Goal: Entertainment & Leisure: Consume media (video, audio)

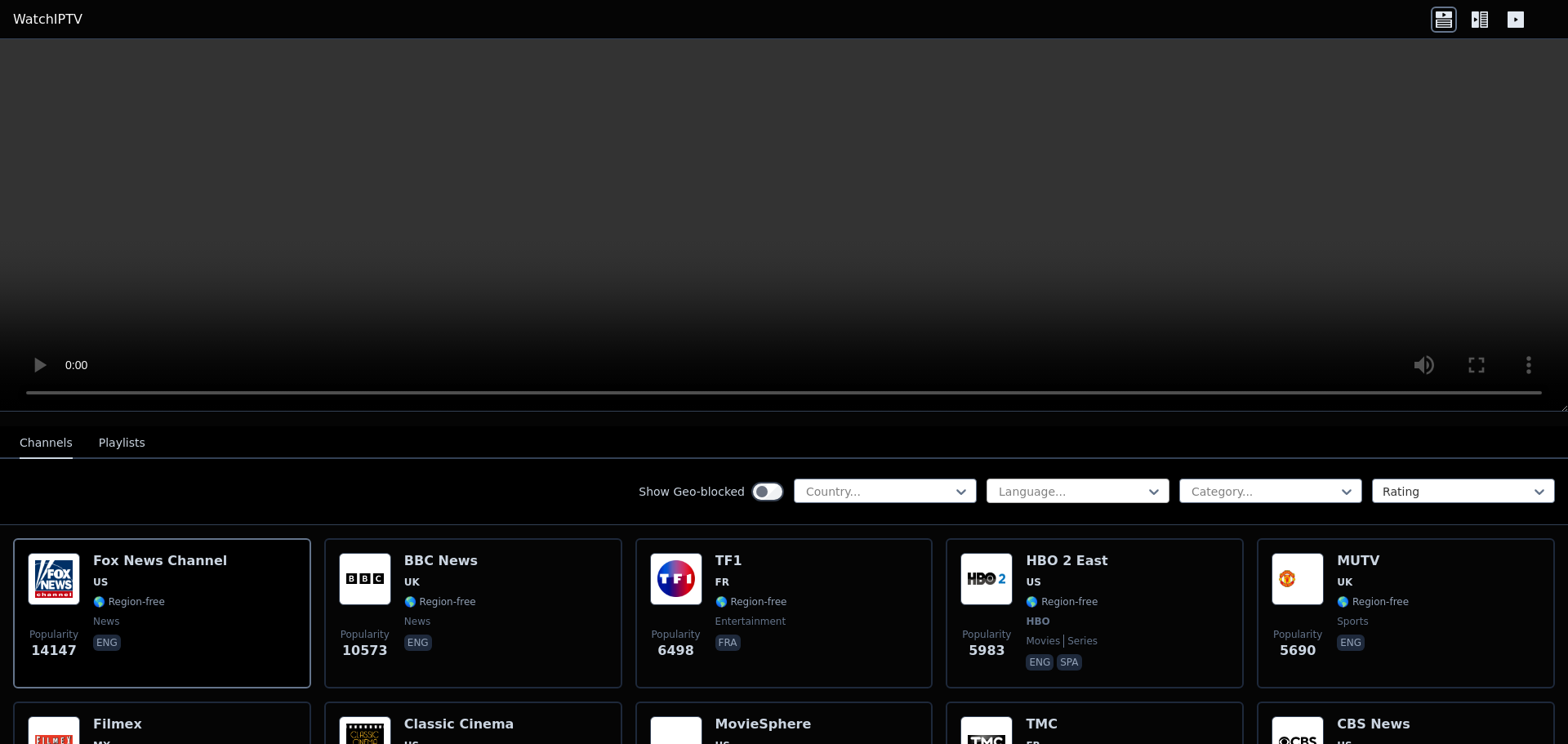
scroll to position [163, 0]
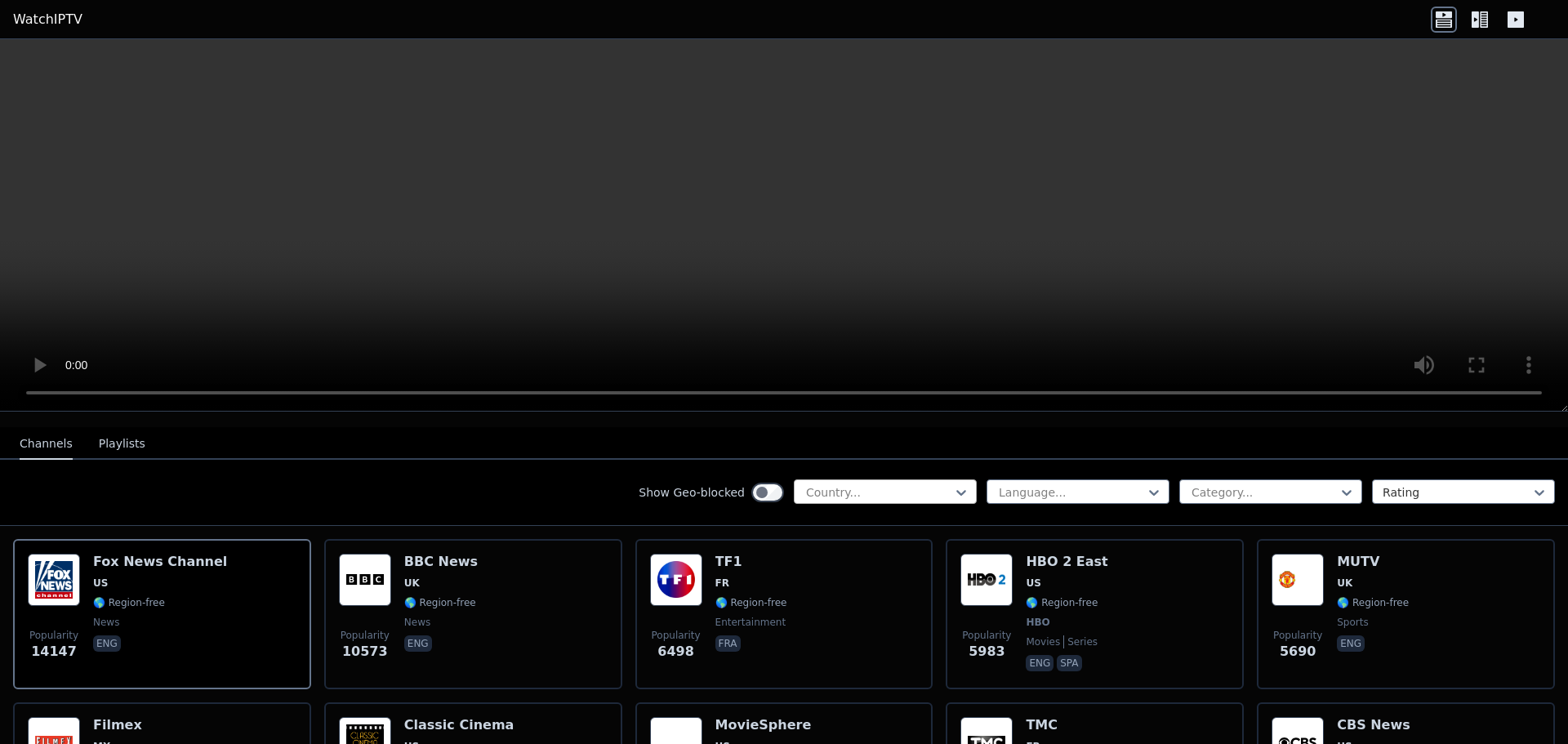
click at [841, 484] on div at bounding box center [878, 492] width 149 height 17
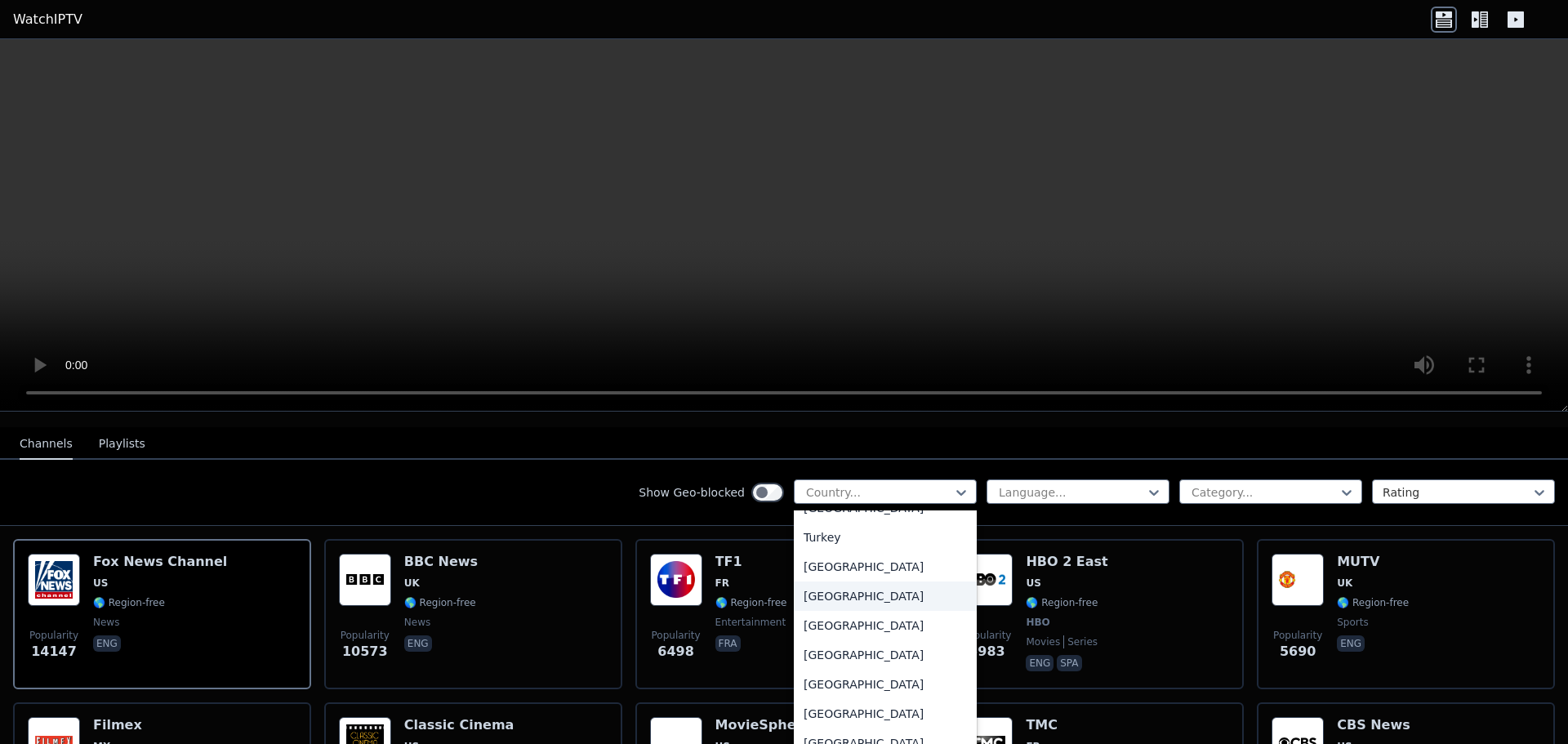
scroll to position [5634, 0]
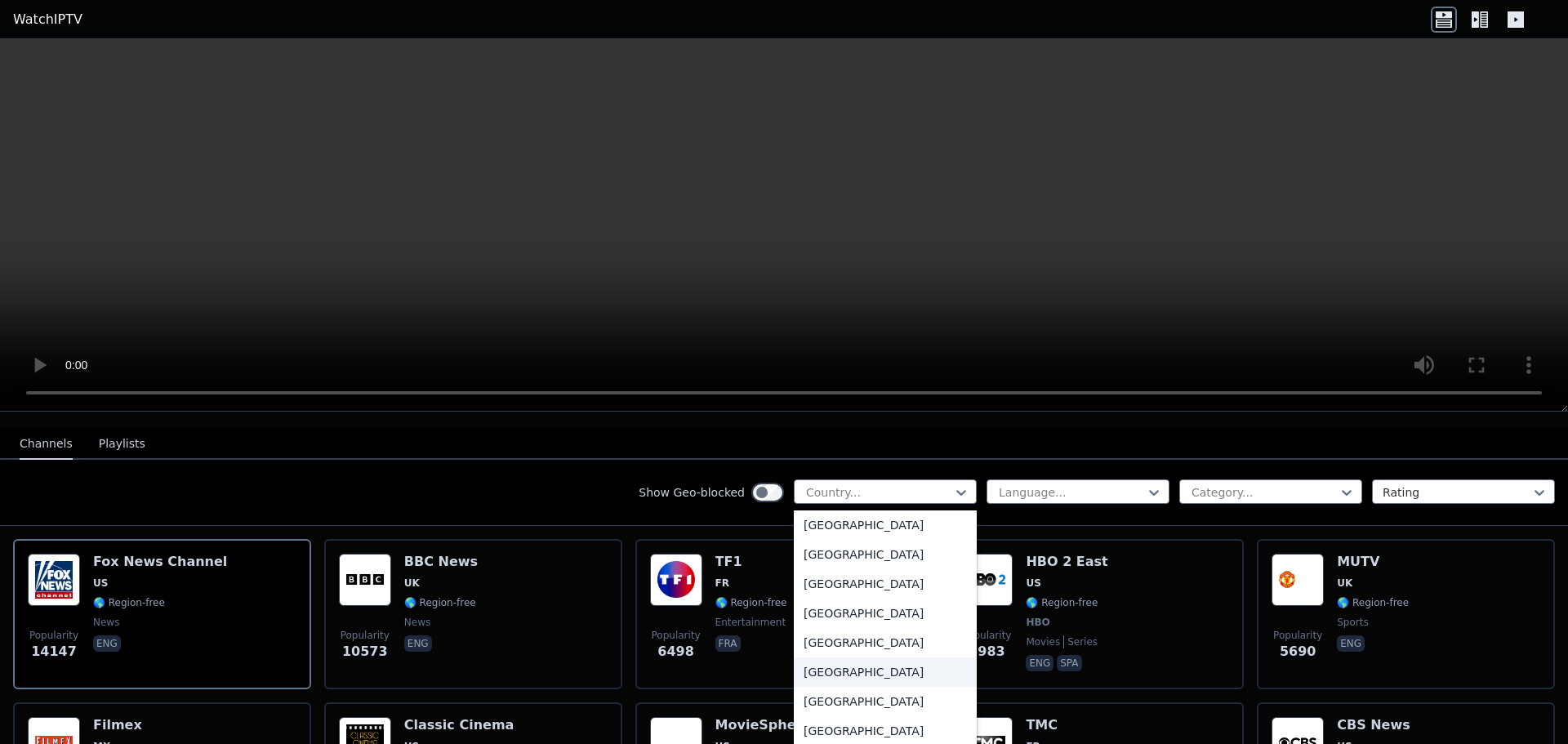
click at [865, 658] on div "[GEOGRAPHIC_DATA]" at bounding box center [885, 672] width 183 height 29
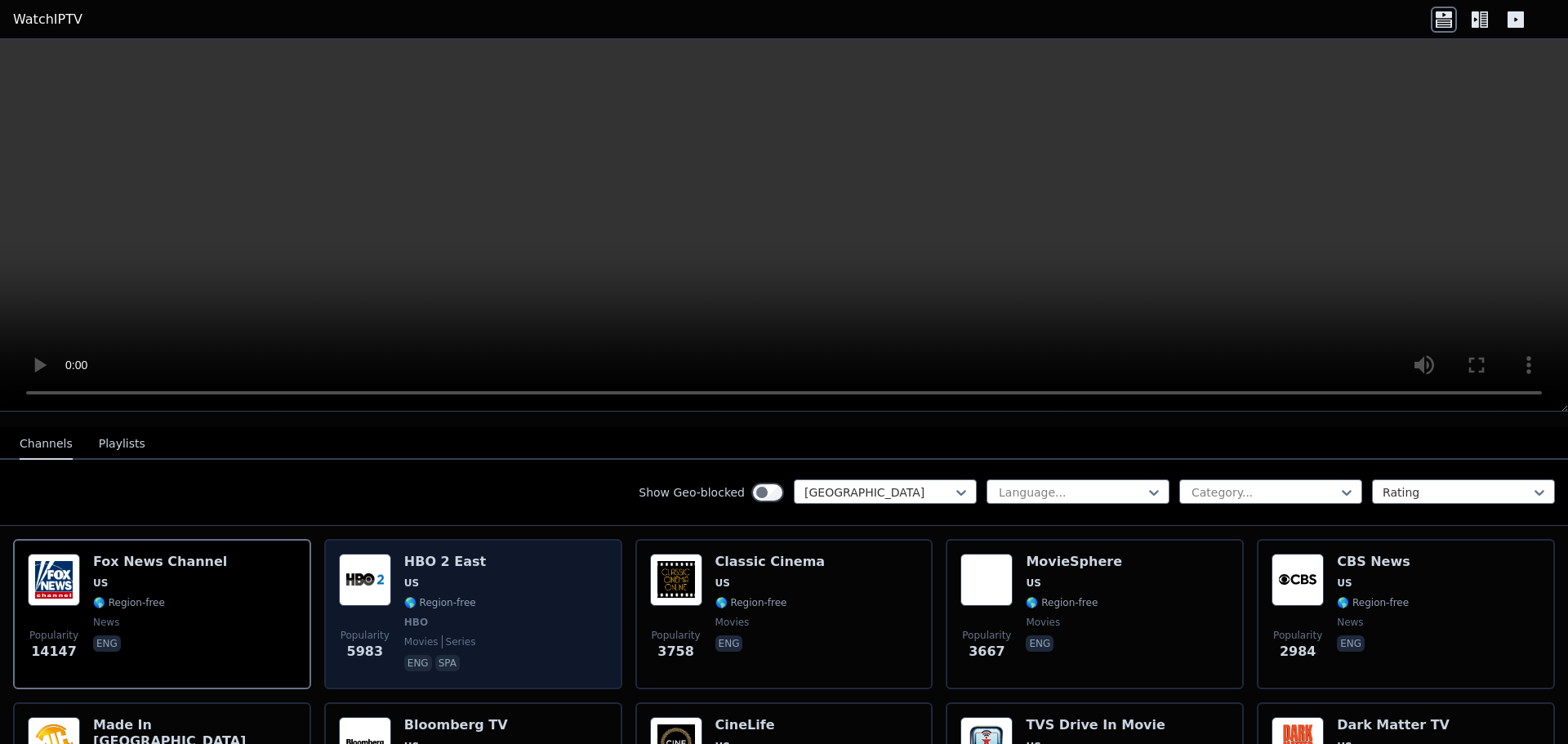
click at [521, 573] on div "Popularity 5983 HBO 2 East US 🌎 Region-free HBO movies series eng spa" at bounding box center [473, 614] width 269 height 121
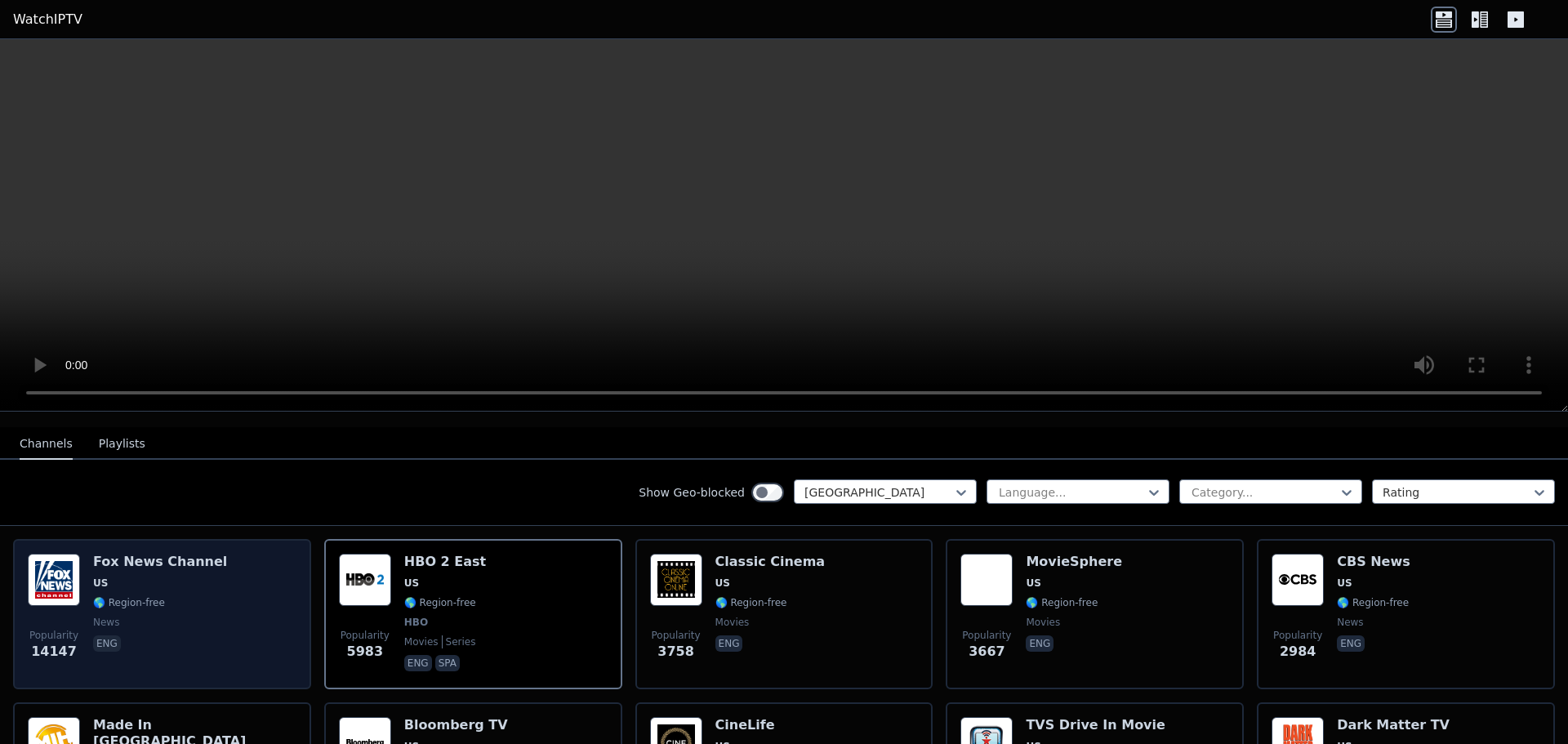
click at [230, 591] on div "Popularity 14147 [PERSON_NAME] US 🌎 Region-free news eng" at bounding box center [162, 614] width 269 height 121
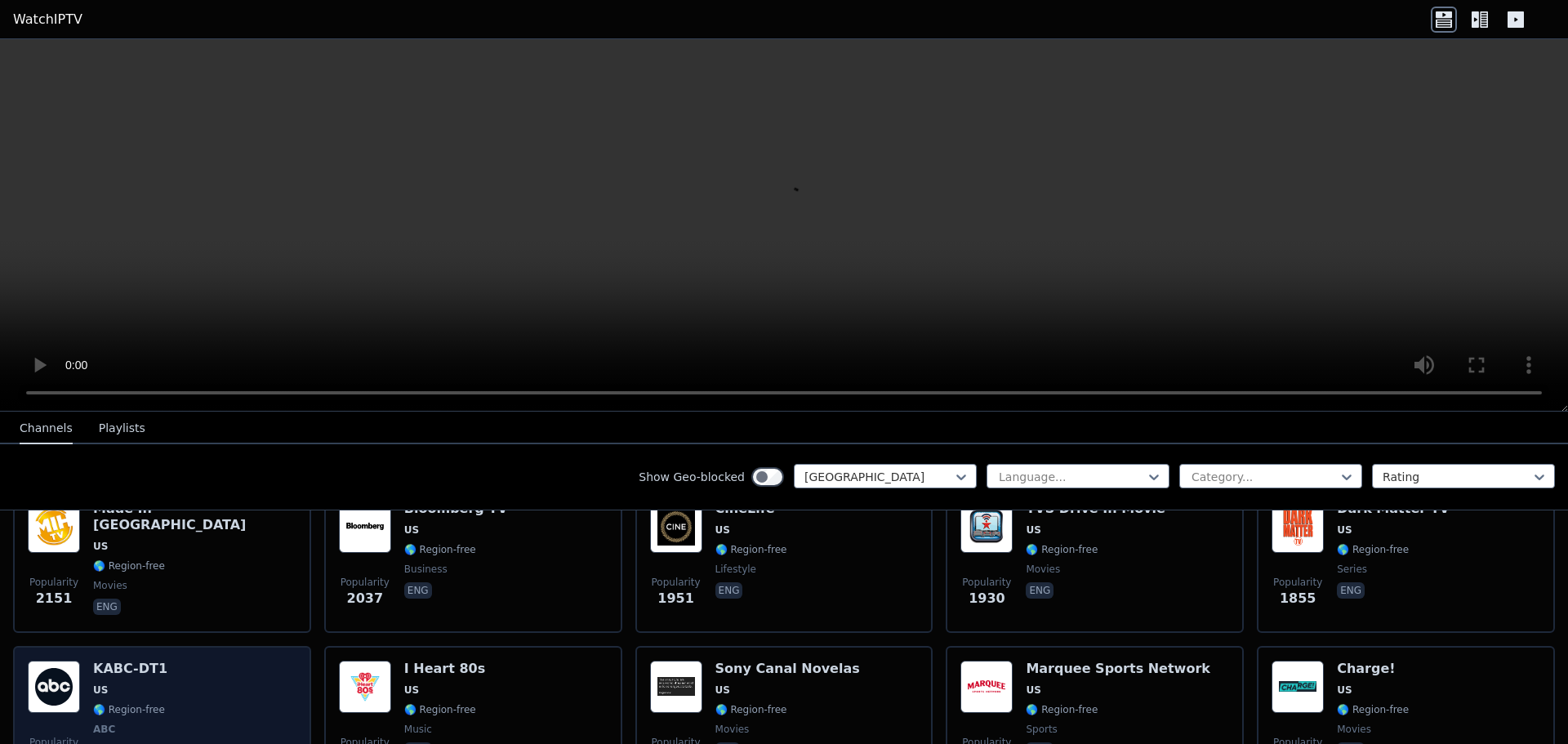
scroll to position [409, 0]
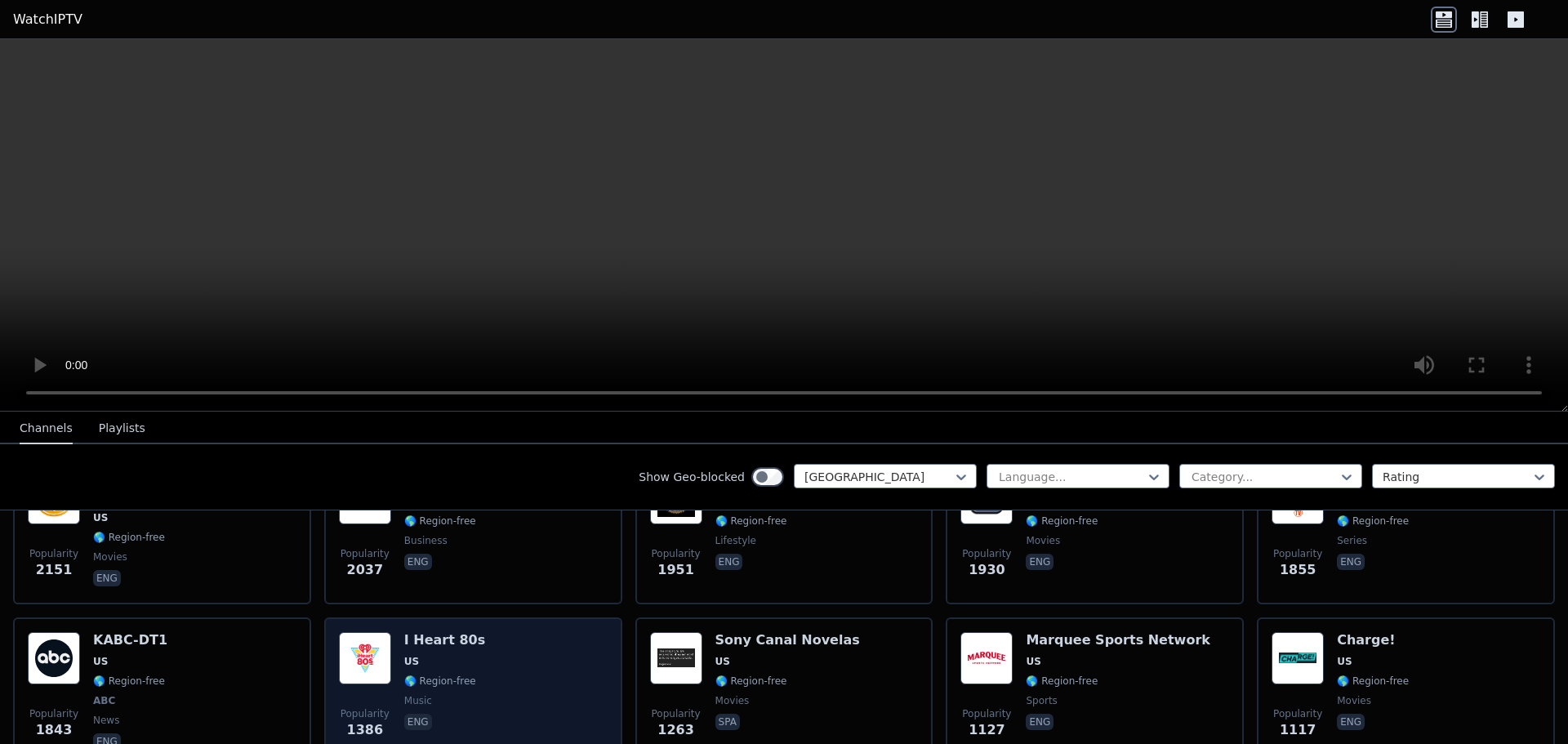
click at [571, 665] on div "Popularity 1386 I Heart 80s US 🌎 Region-free music eng" at bounding box center [473, 692] width 269 height 121
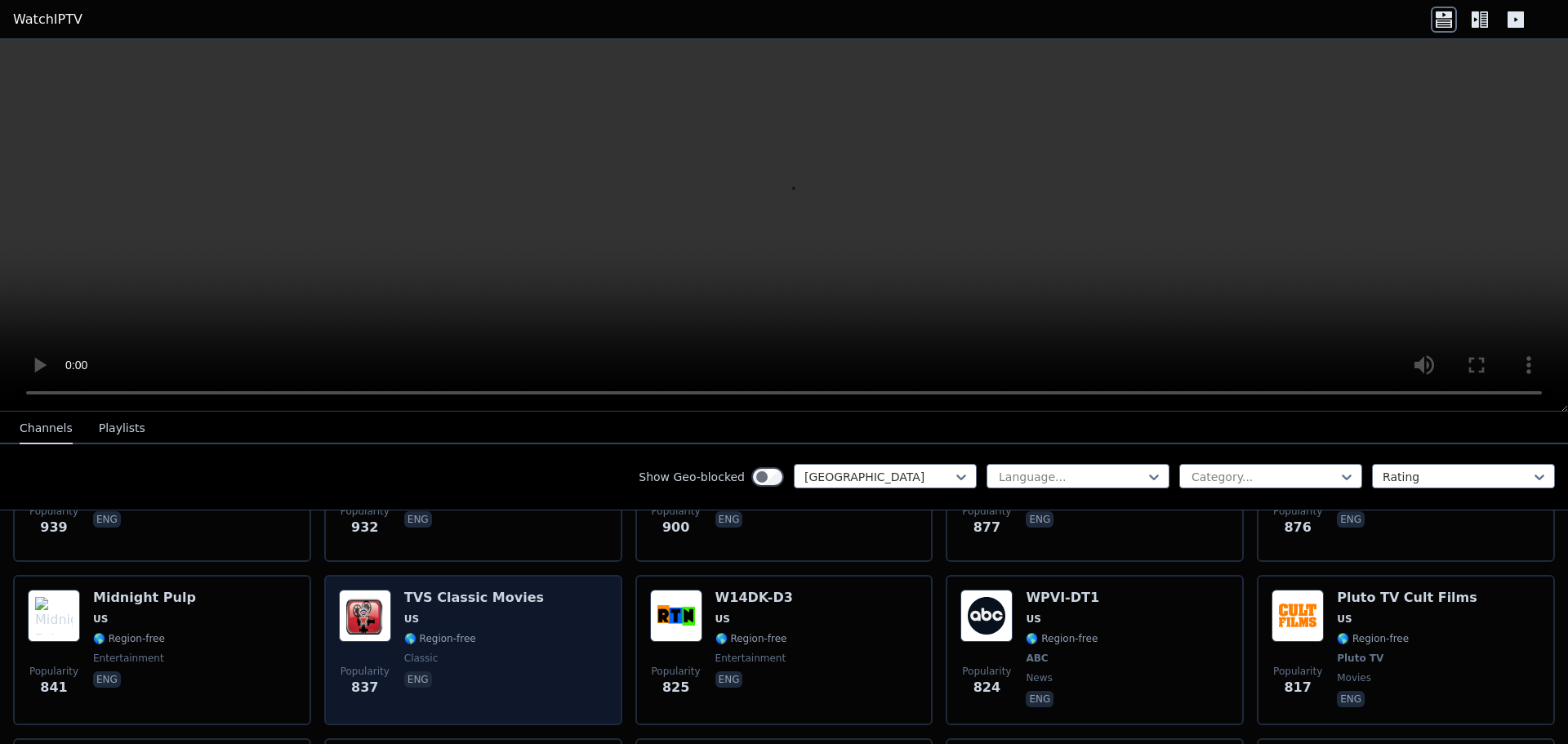
scroll to position [980, 0]
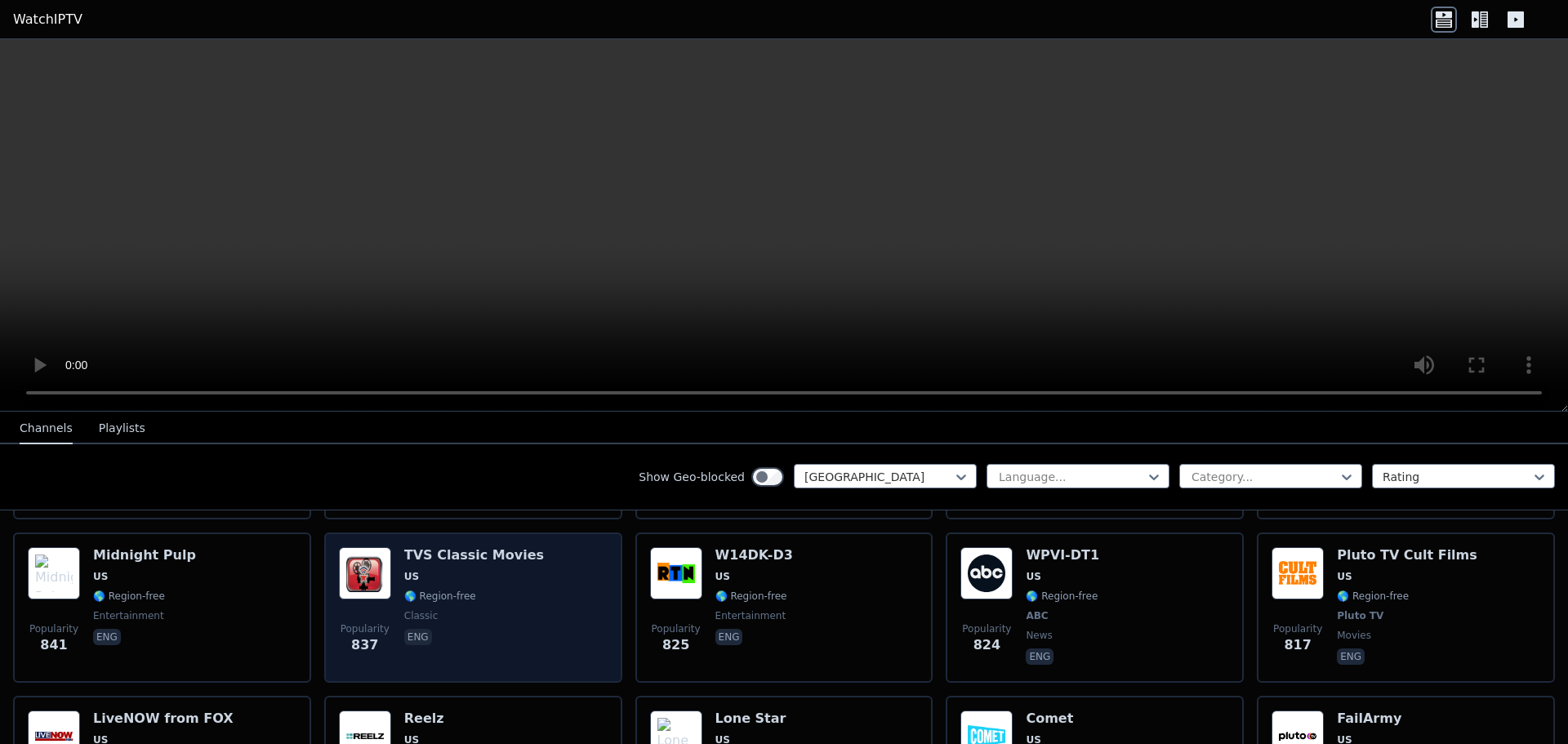
click at [491, 590] on span "🌎 Region-free" at bounding box center [474, 596] width 140 height 13
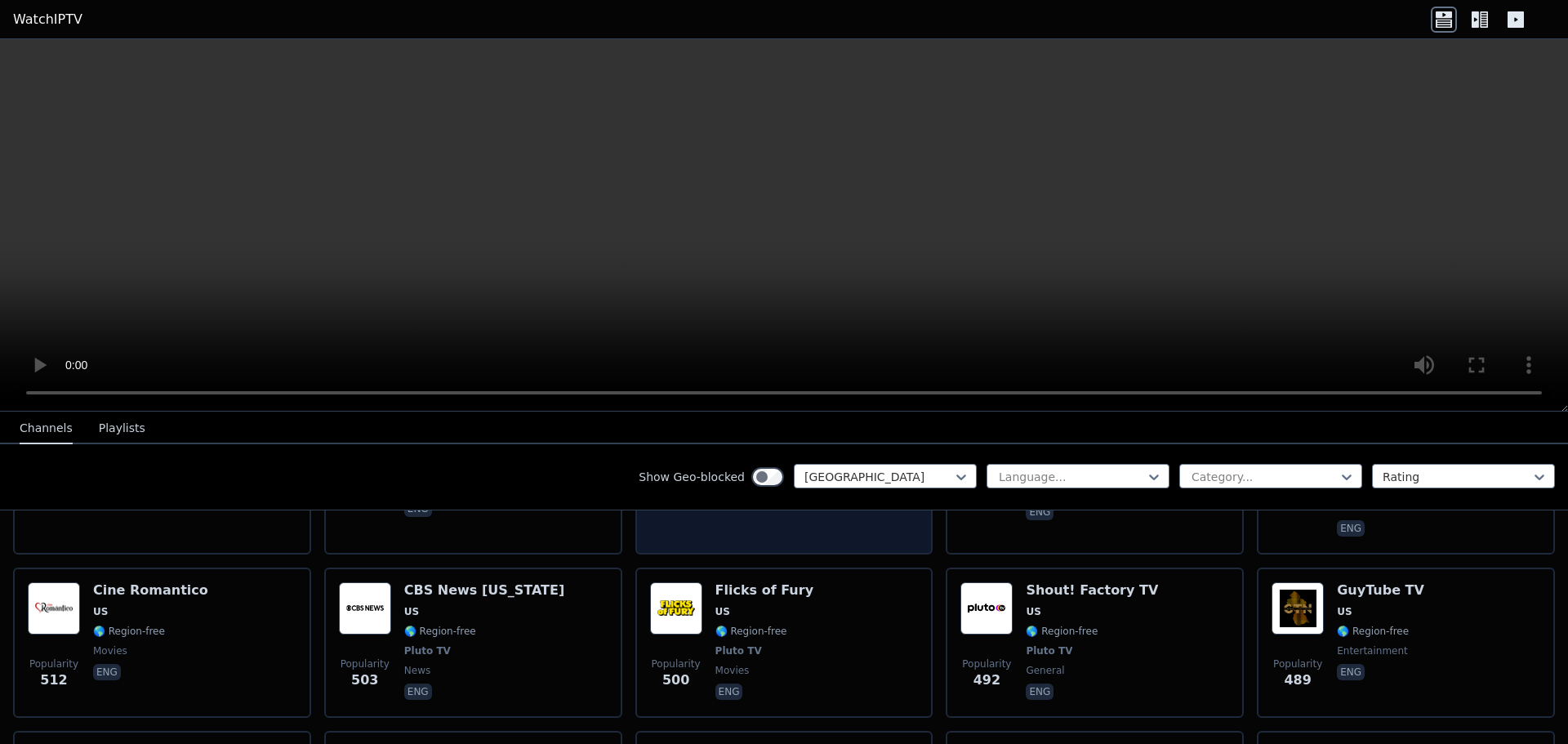
scroll to position [1796, 0]
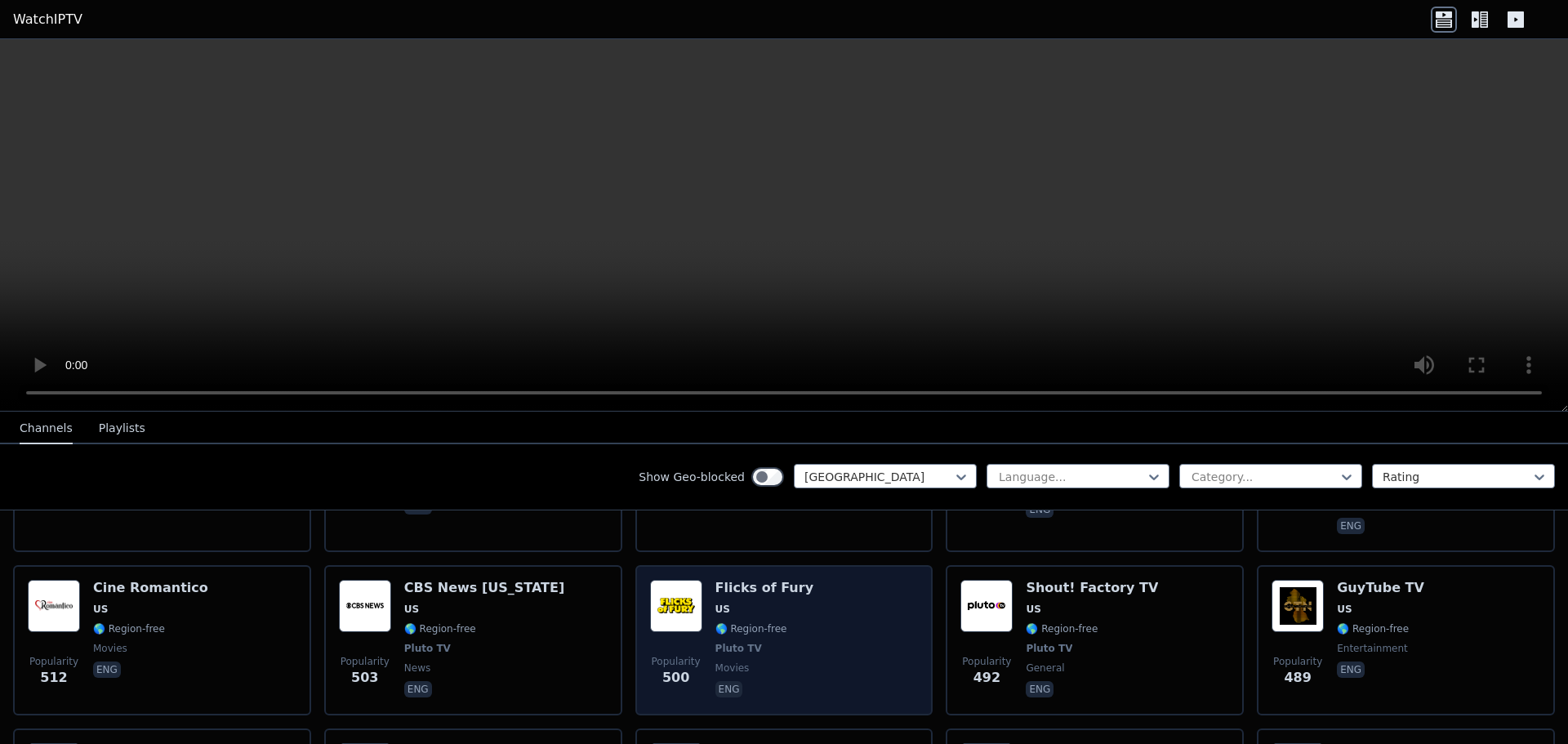
click at [781, 579] on div "Flicks of Fury US 🌎 Region-free Pluto TV movies eng" at bounding box center [764, 639] width 98 height 121
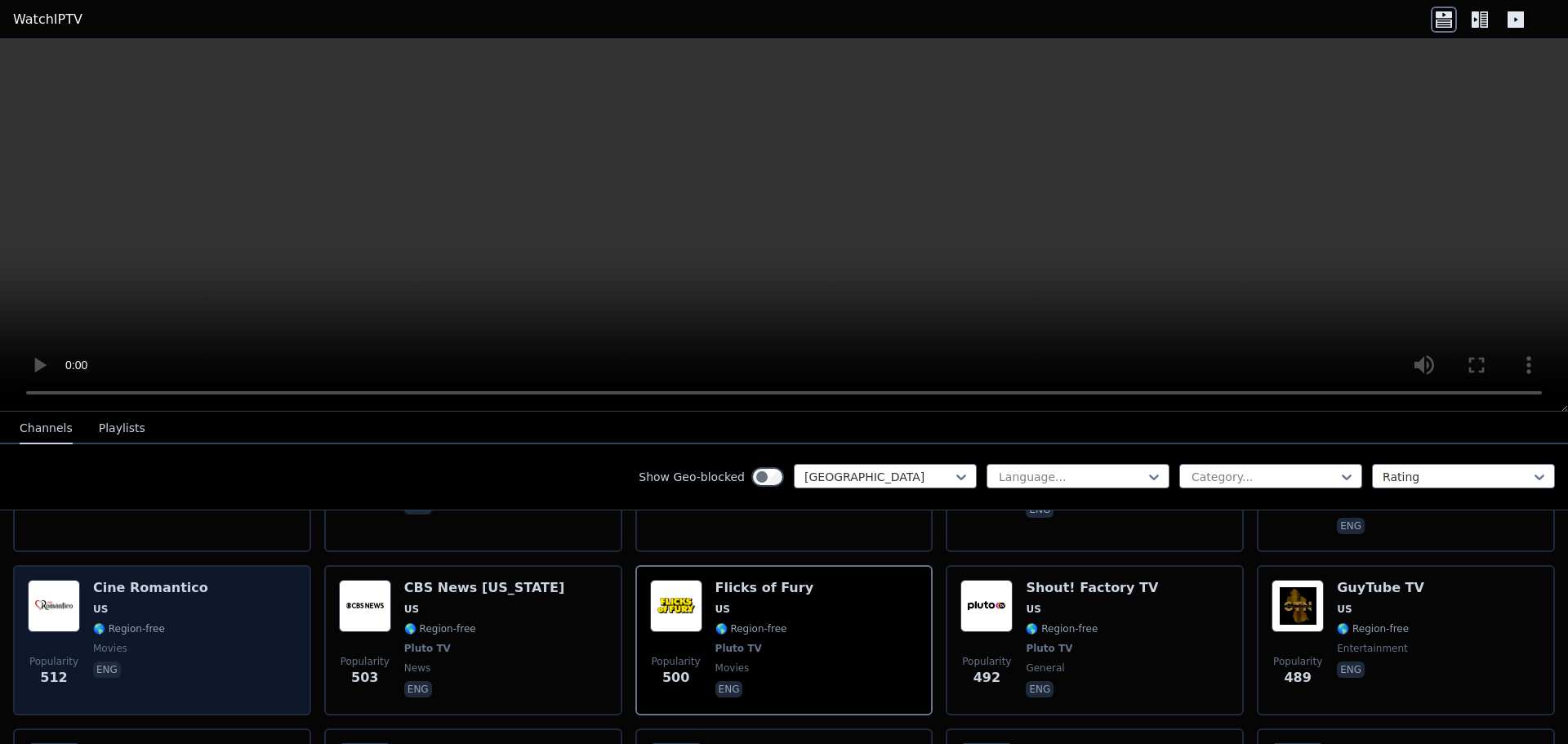
click at [227, 579] on div "Popularity 512 Cine Romantico US 🌎 Region-free movies eng" at bounding box center [162, 639] width 269 height 121
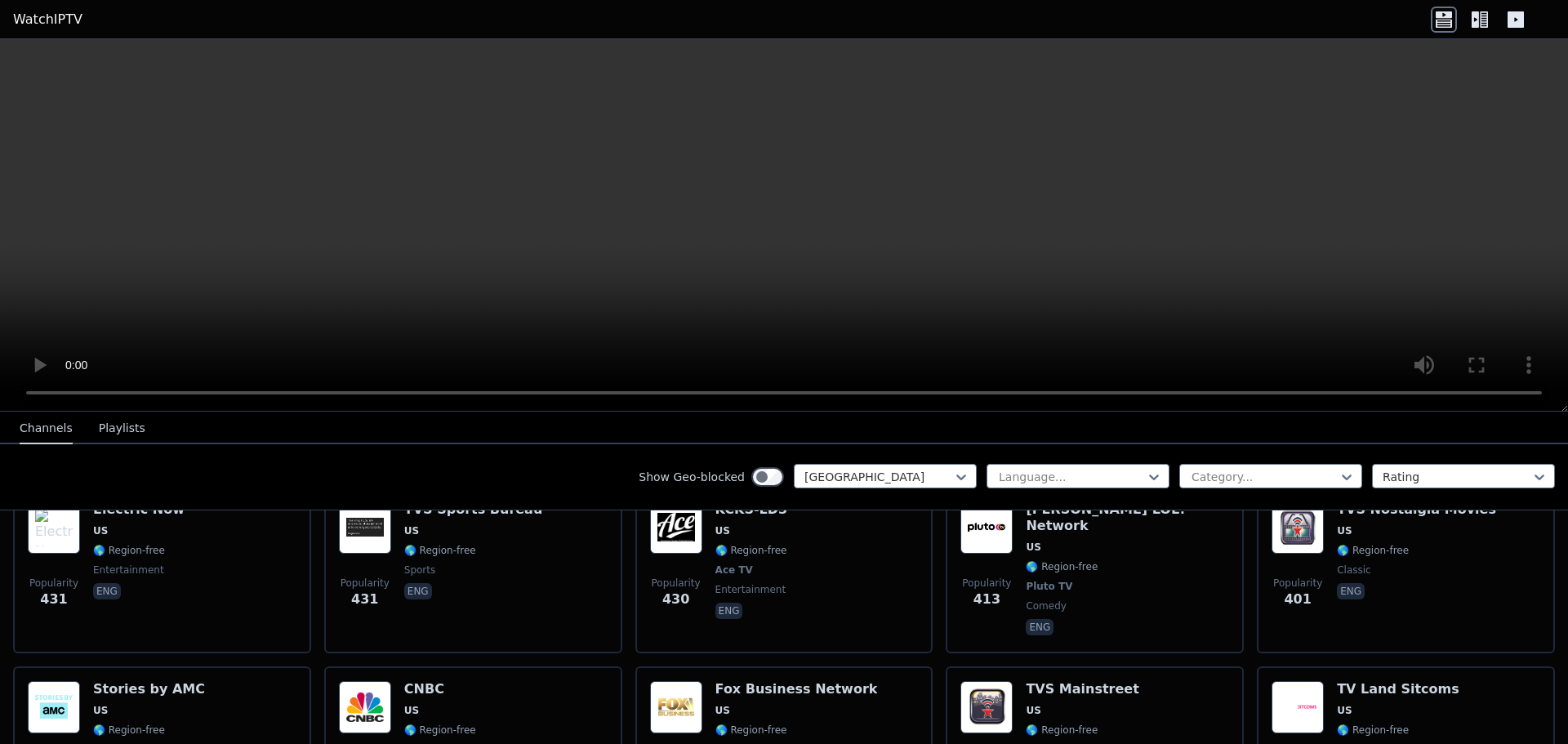
scroll to position [2368, 0]
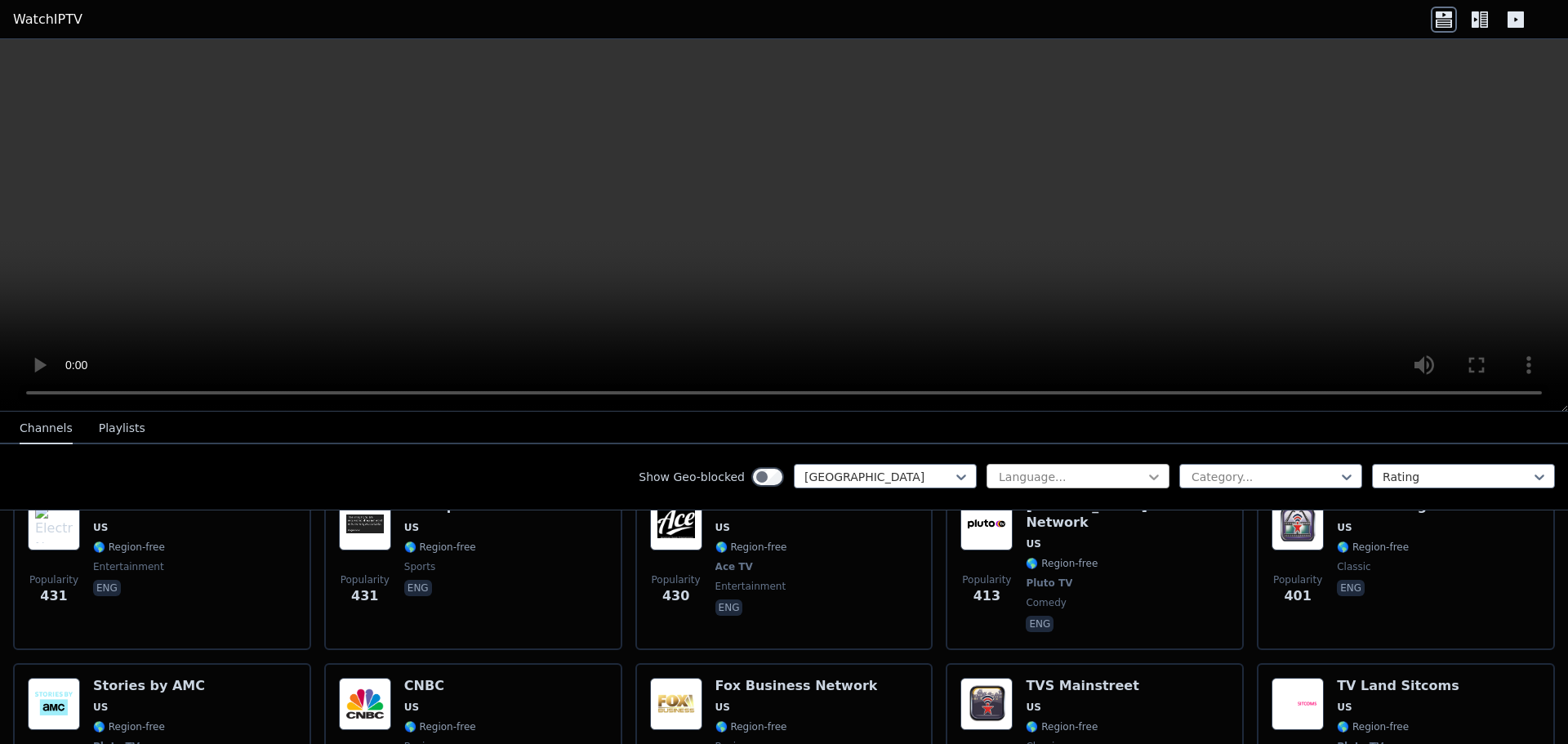
click at [1150, 477] on icon at bounding box center [1154, 477] width 10 height 5
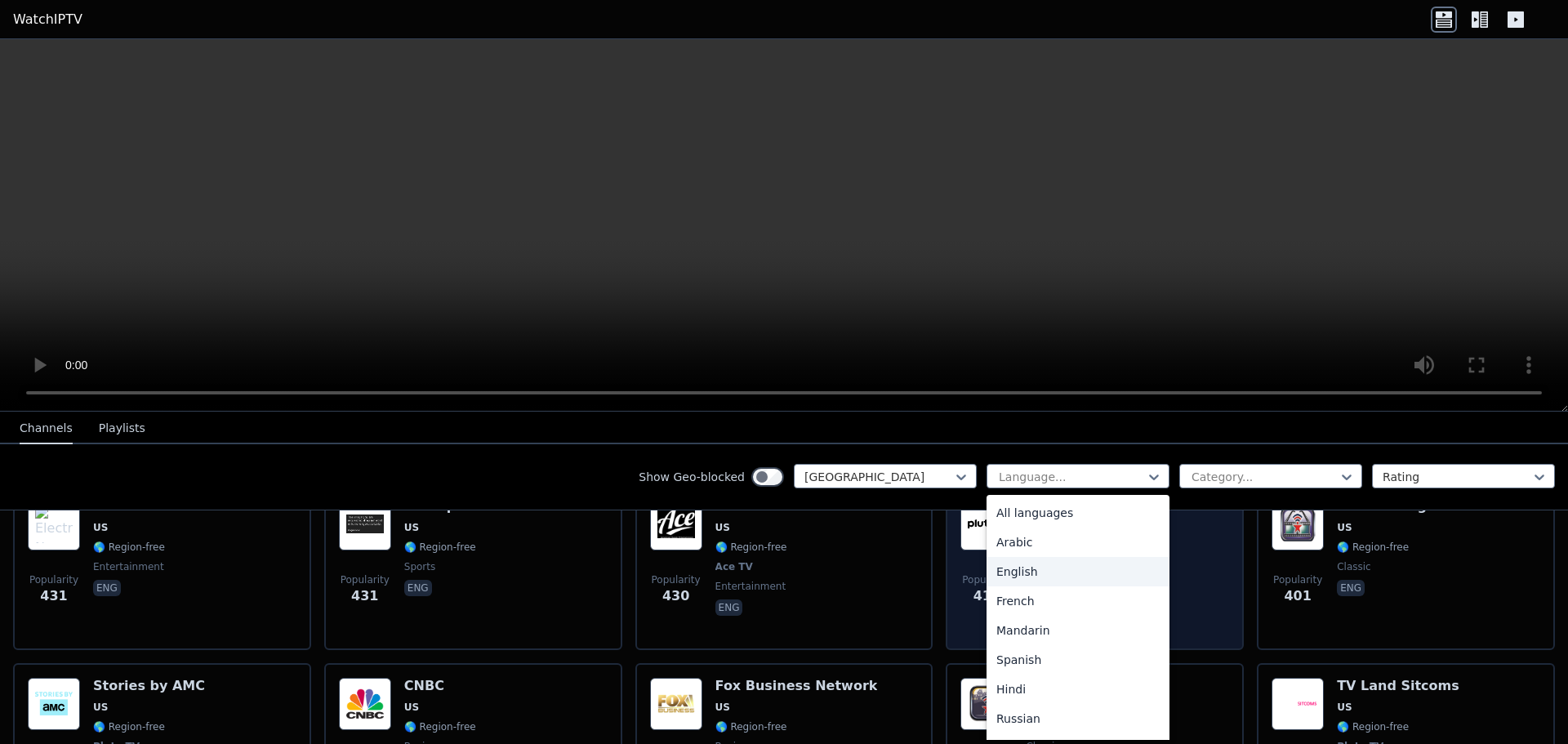
click at [1057, 582] on div "English" at bounding box center [1078, 571] width 183 height 29
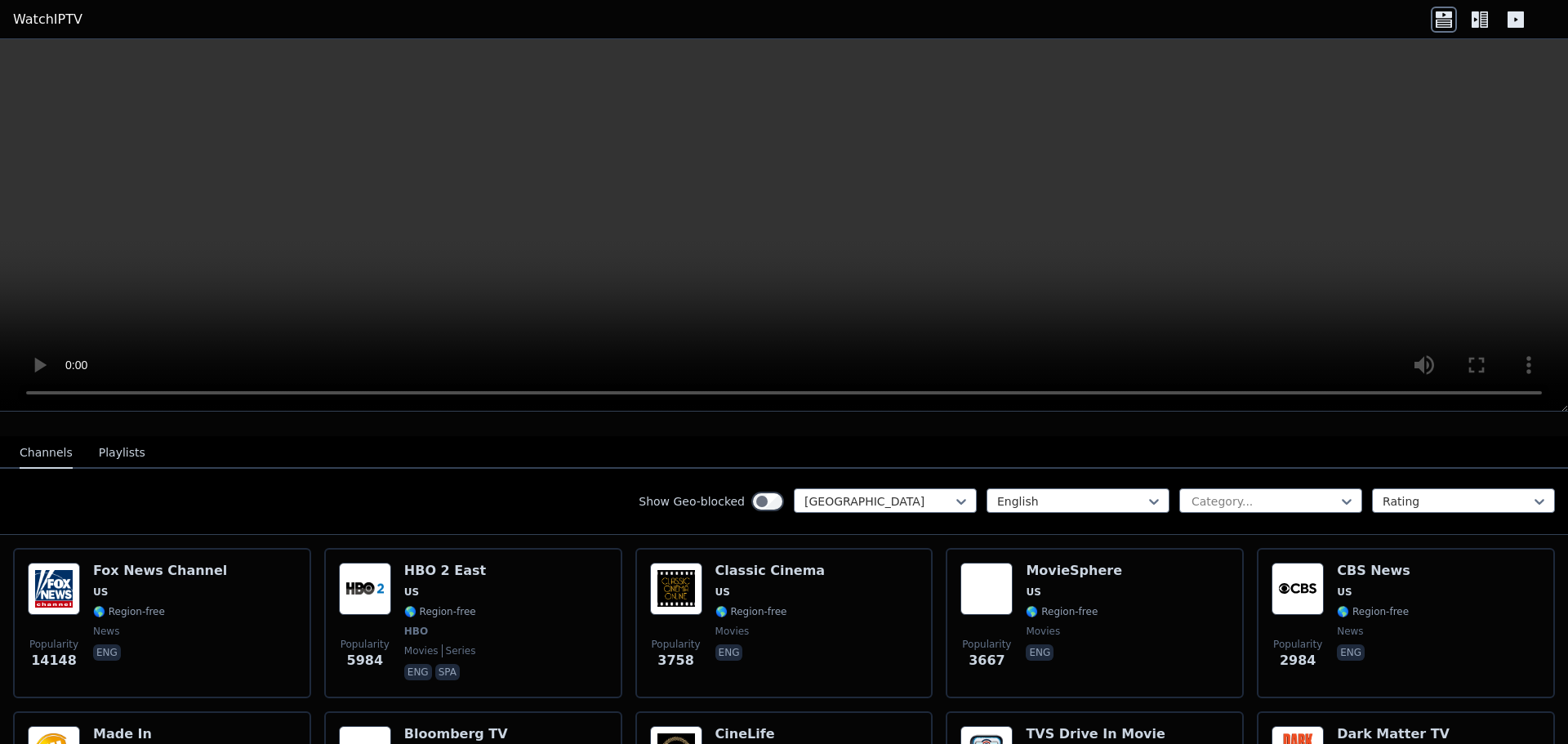
scroll to position [163, 0]
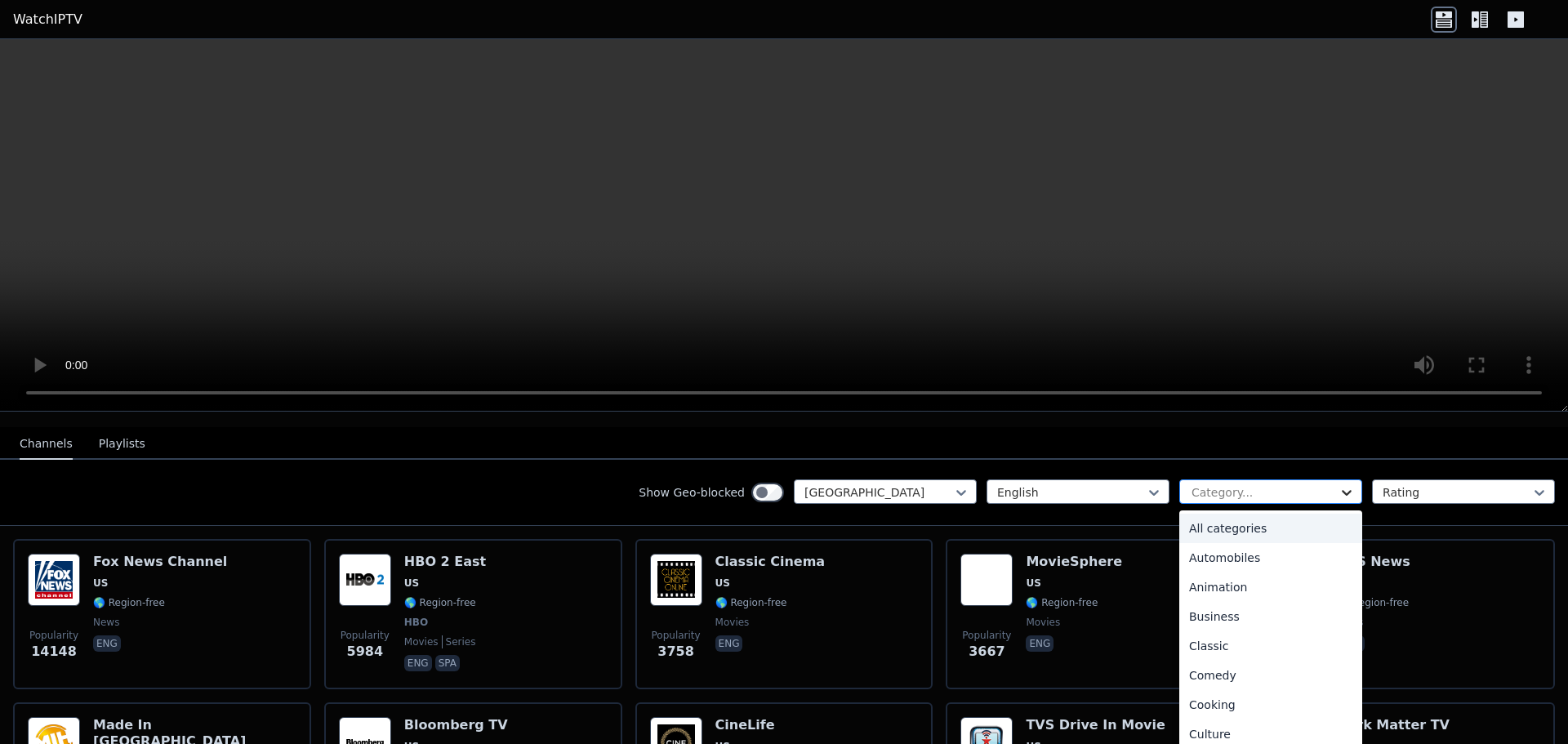
click at [1339, 484] on icon at bounding box center [1347, 492] width 17 height 17
click at [1217, 635] on div "Movies" at bounding box center [1271, 642] width 183 height 29
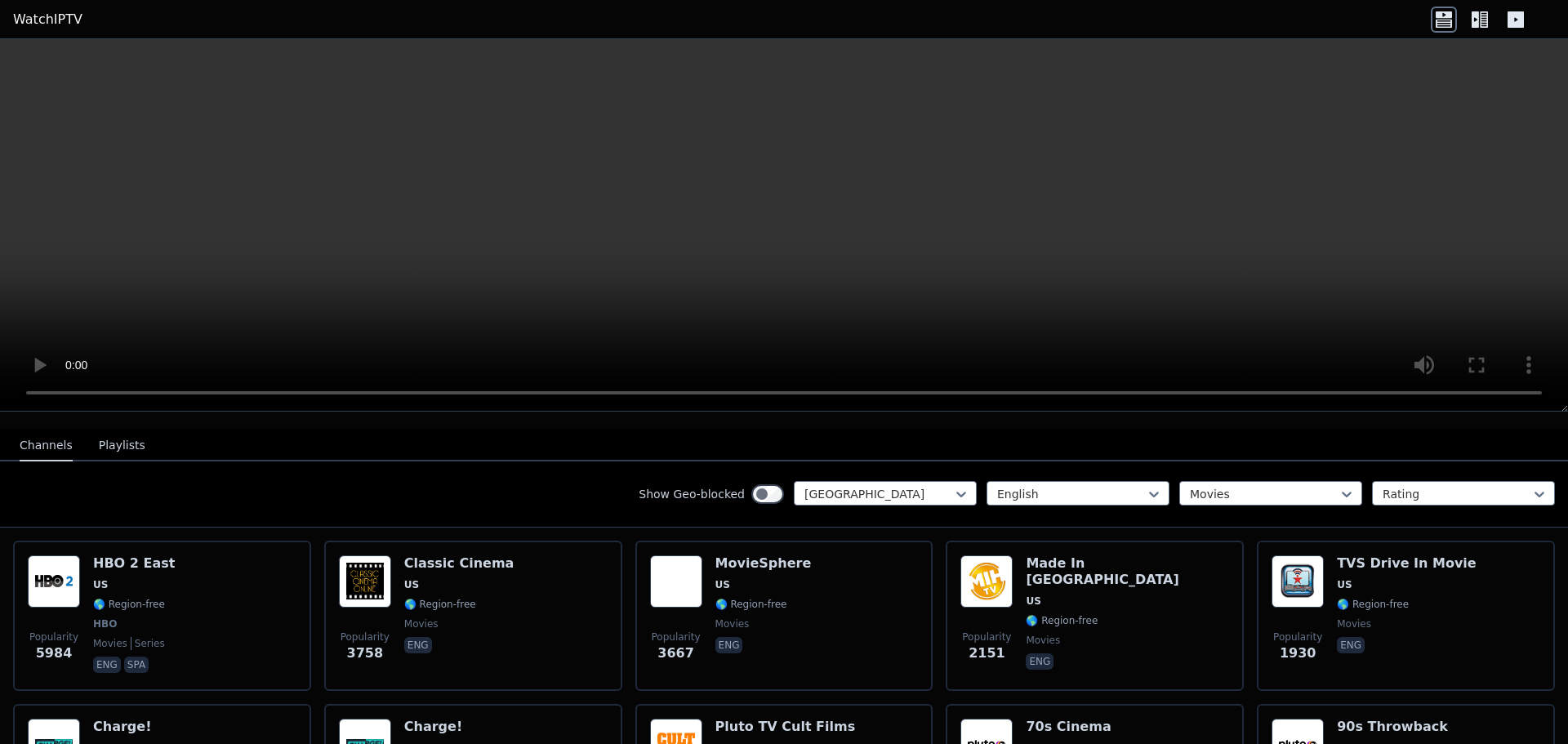
scroll to position [163, 0]
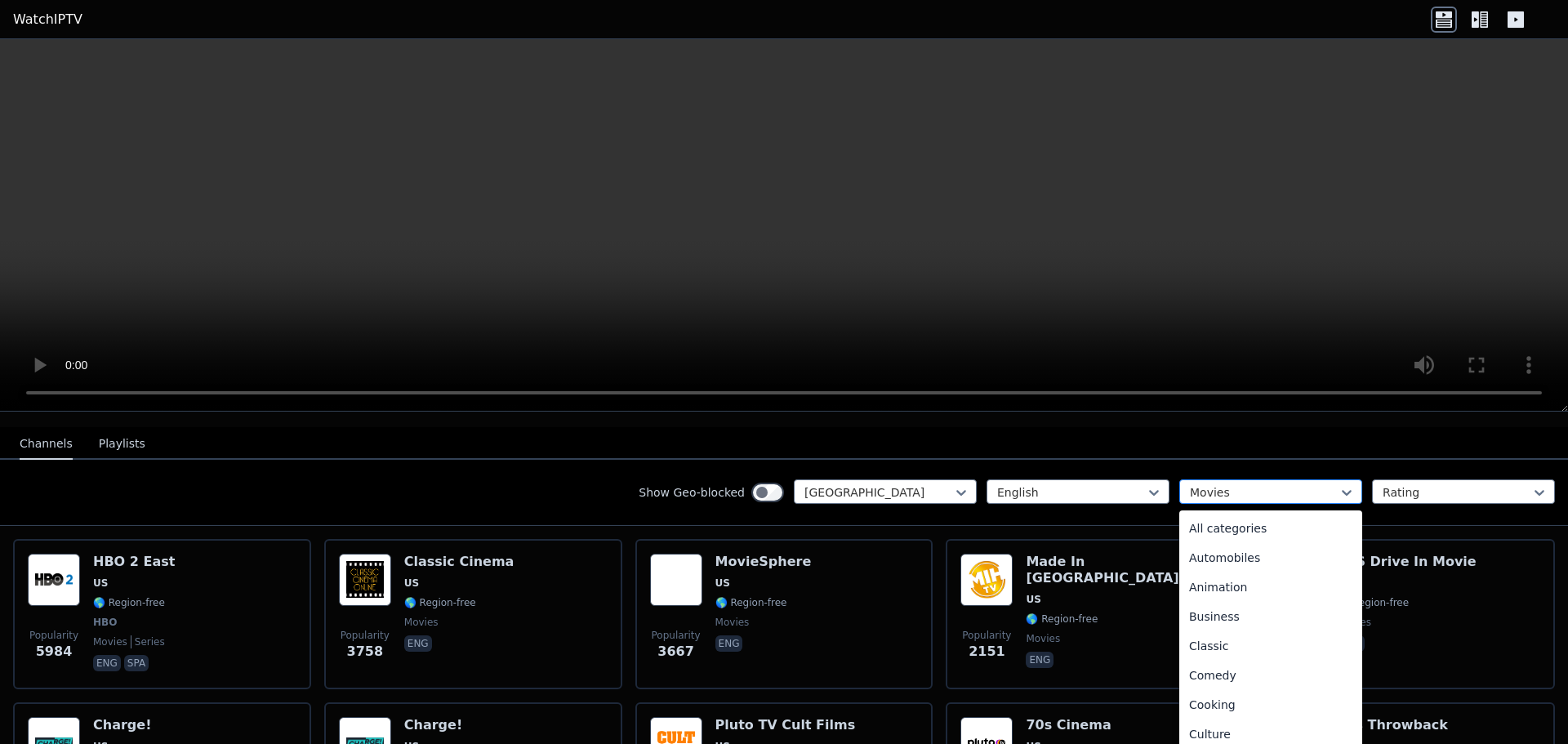
click at [1312, 484] on div at bounding box center [1264, 492] width 149 height 17
click at [1247, 638] on div "News" at bounding box center [1271, 652] width 183 height 29
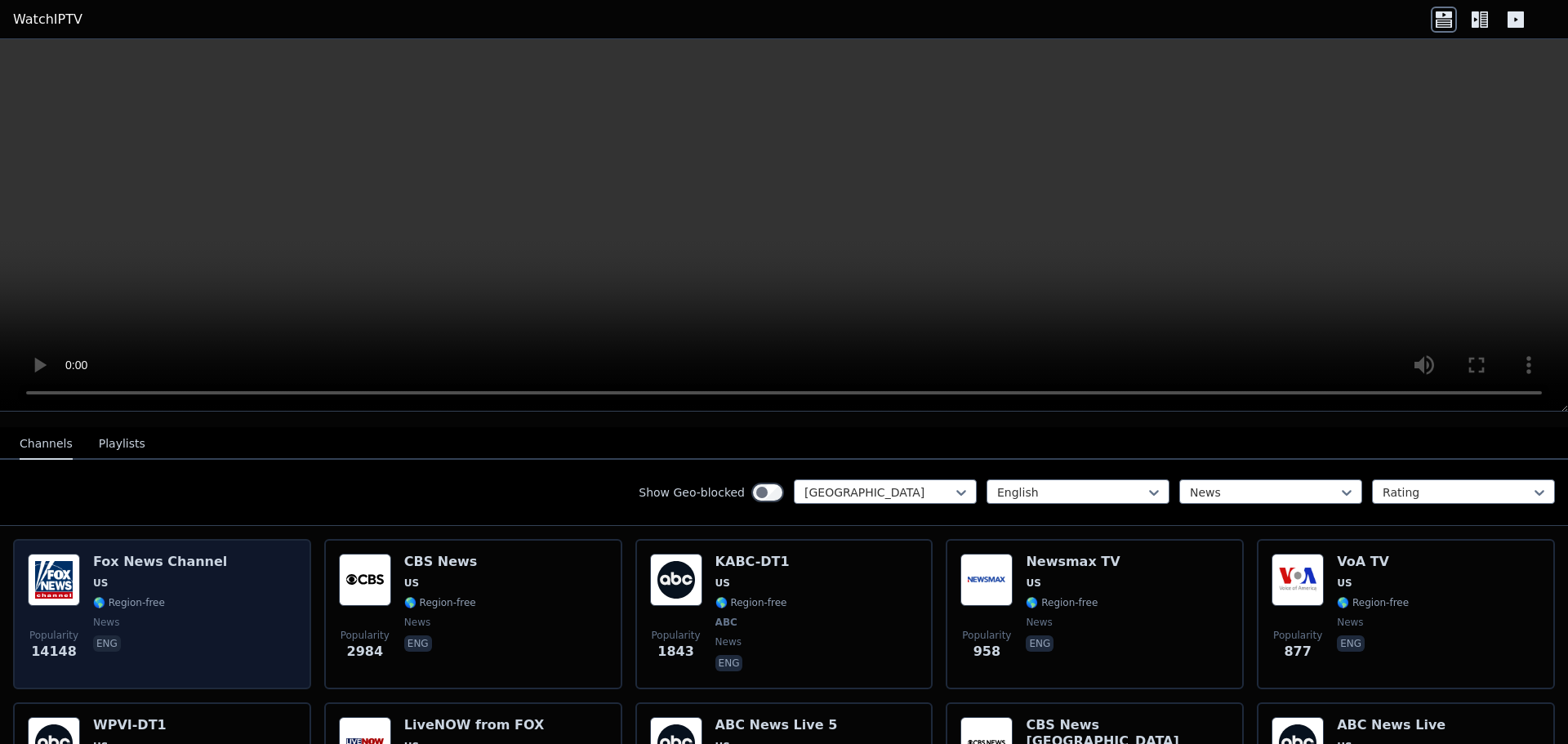
click at [99, 577] on span "US" at bounding box center [100, 583] width 15 height 13
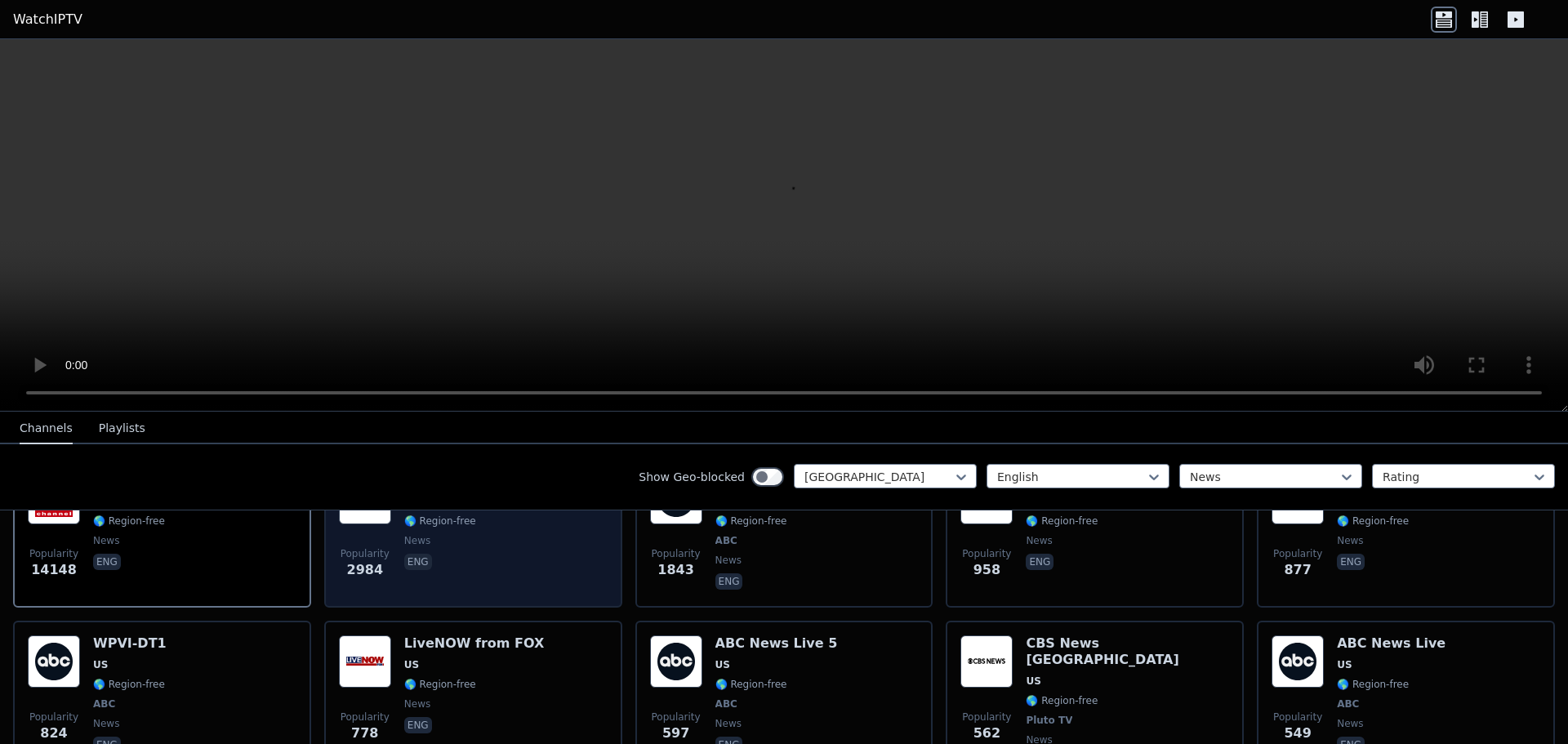
scroll to position [163, 0]
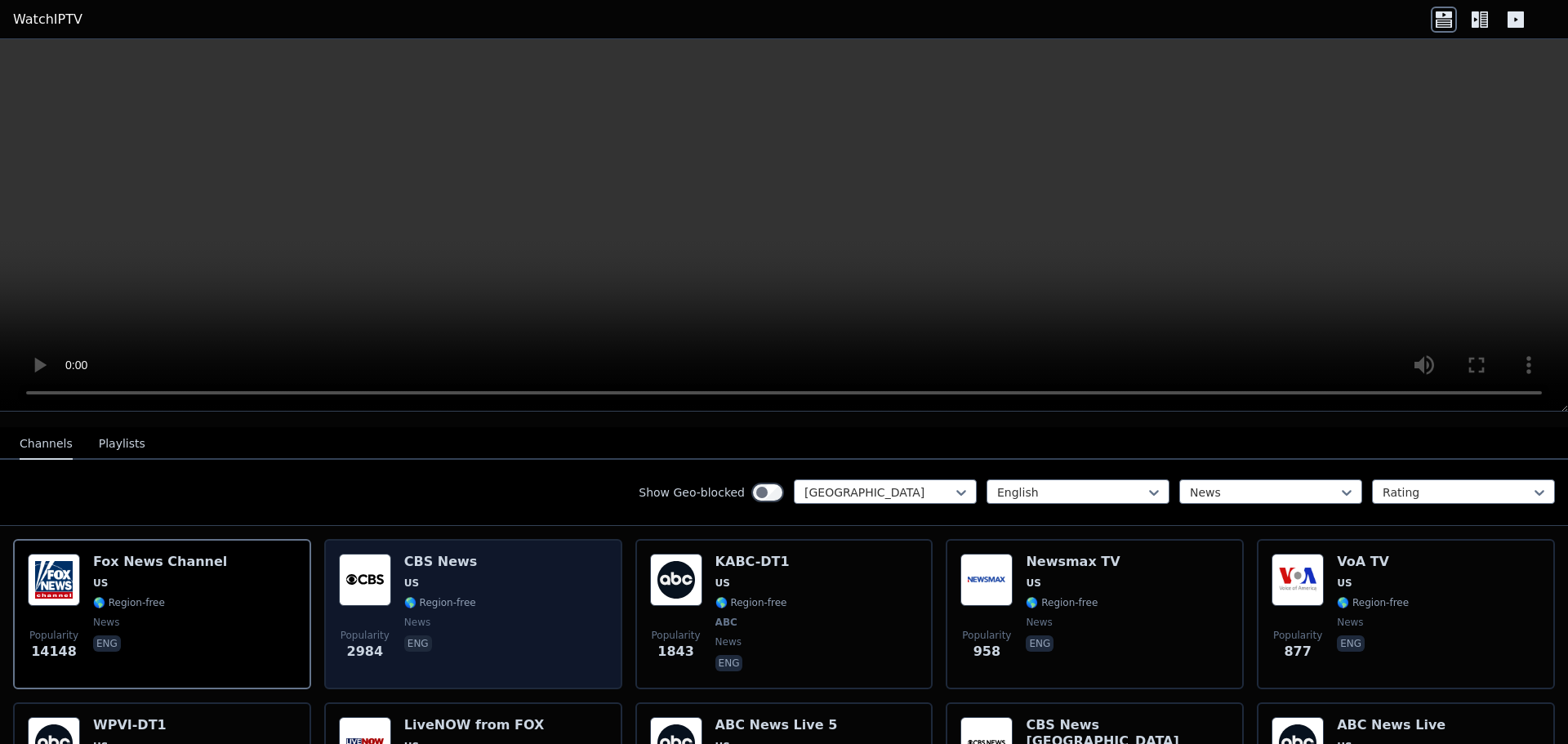
click at [455, 577] on span "US" at bounding box center [440, 583] width 73 height 13
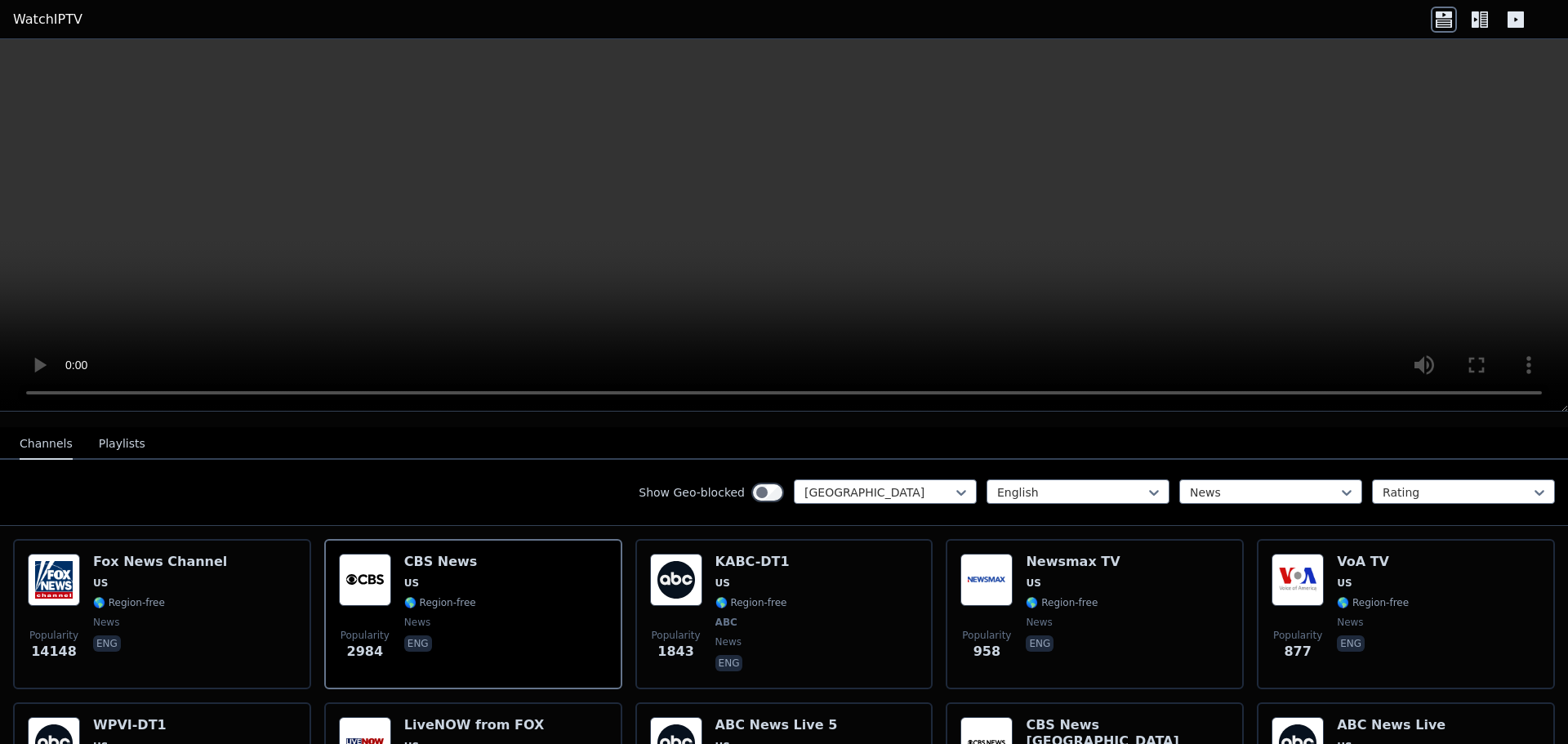
click at [1484, 25] on icon at bounding box center [1483, 19] width 8 height 17
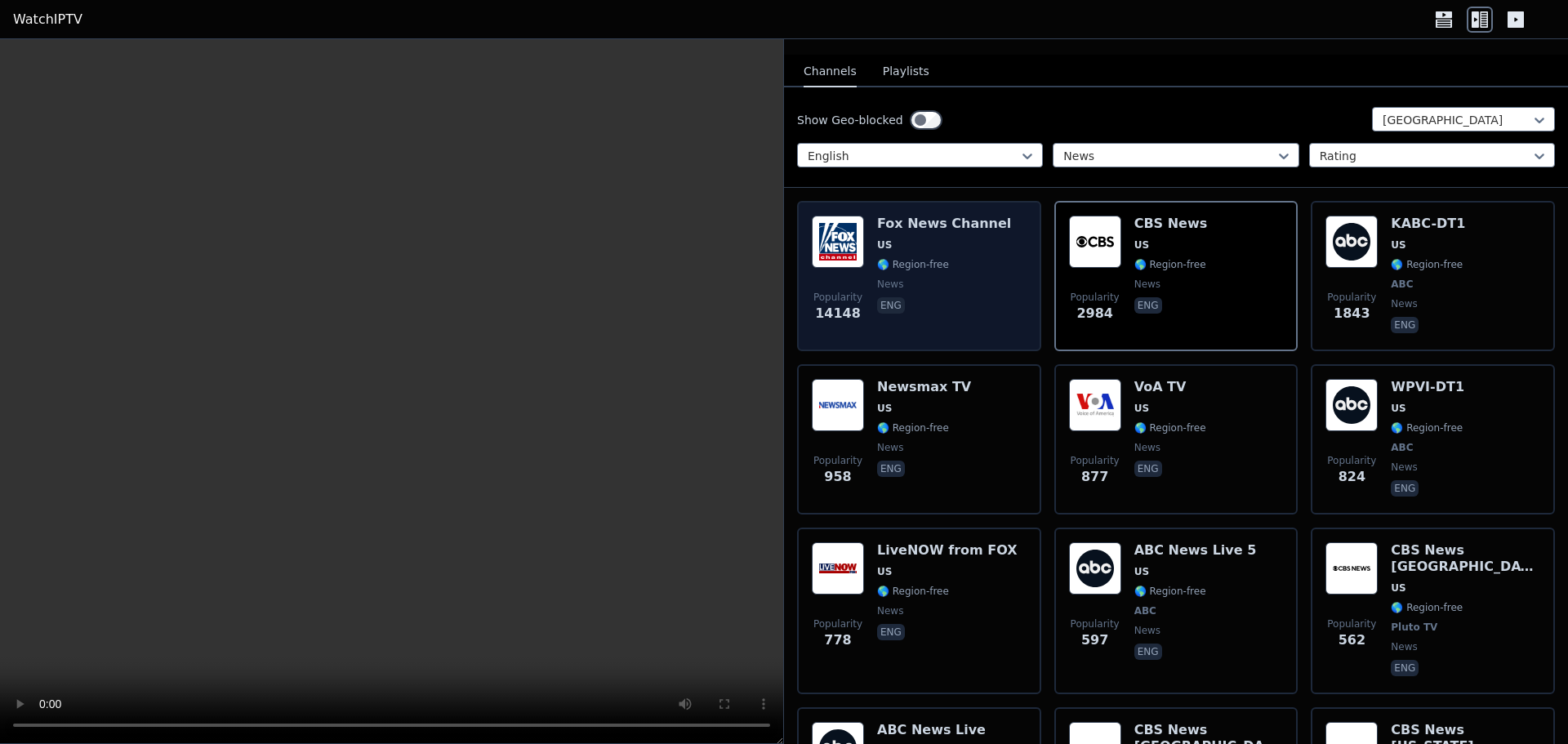
click at [965, 262] on div "[PERSON_NAME] US 🌎 Region-free news eng" at bounding box center [944, 276] width 134 height 121
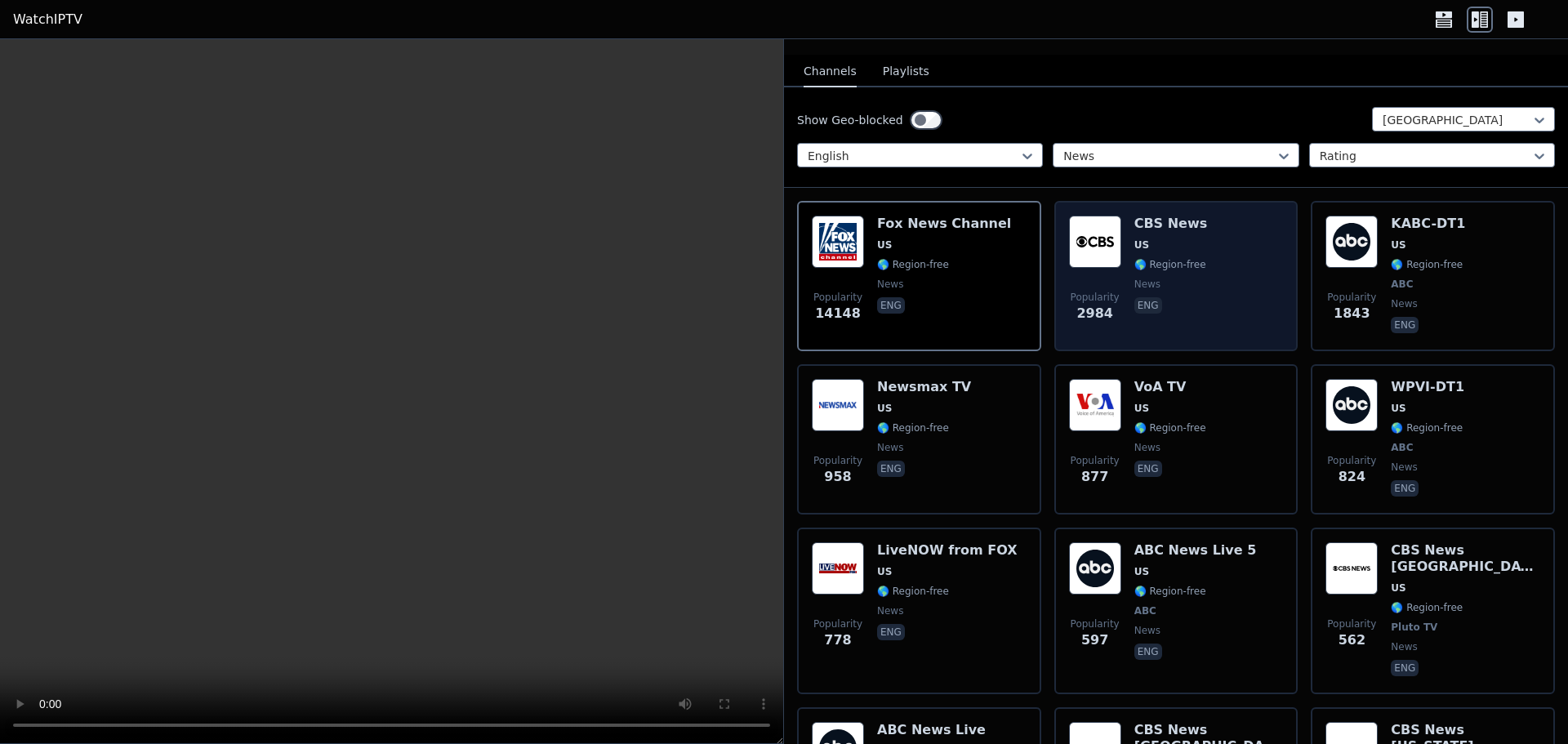
click at [1205, 254] on div "Popularity 2984 CBS News US 🌎 Region-free news eng" at bounding box center [1177, 276] width 215 height 121
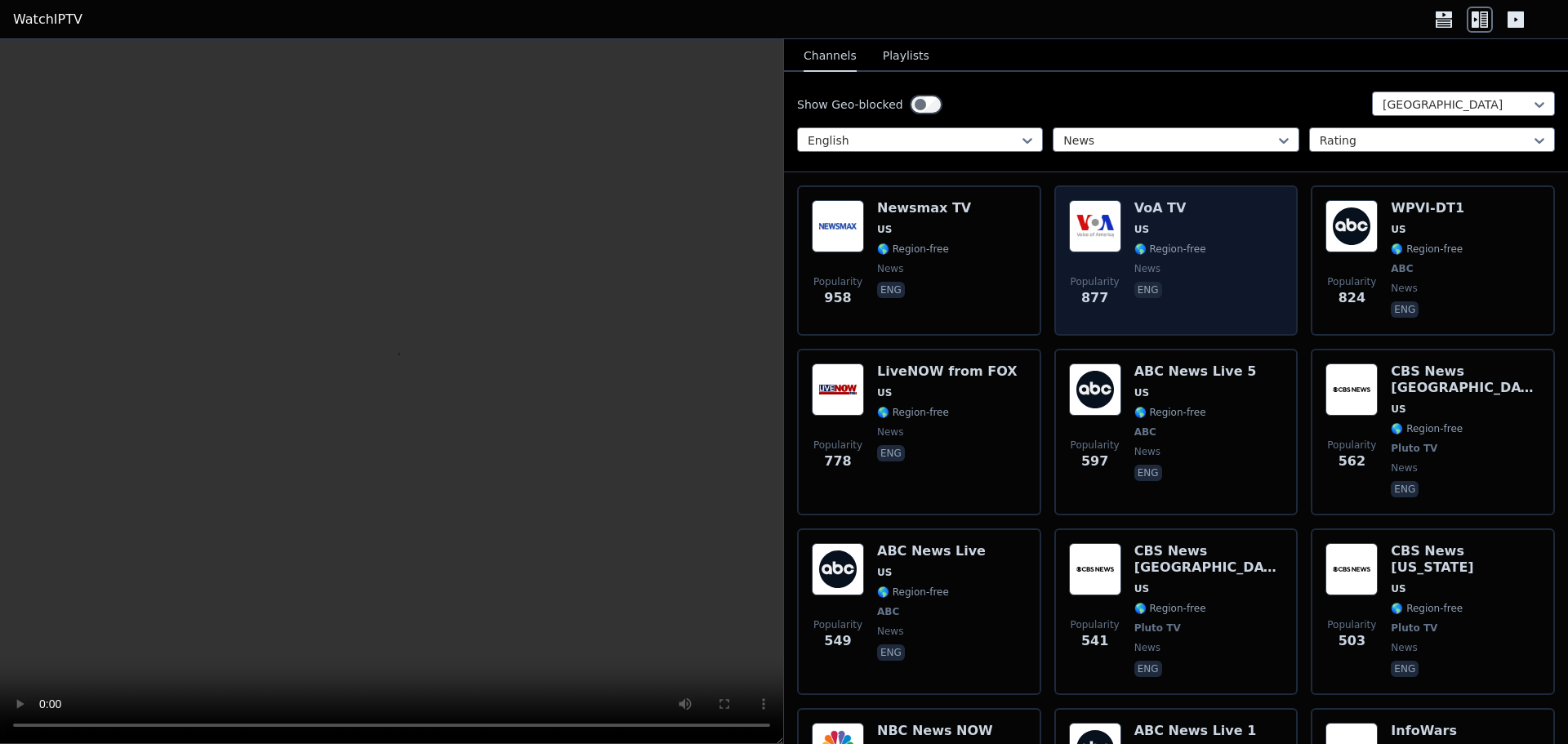
scroll to position [409, 0]
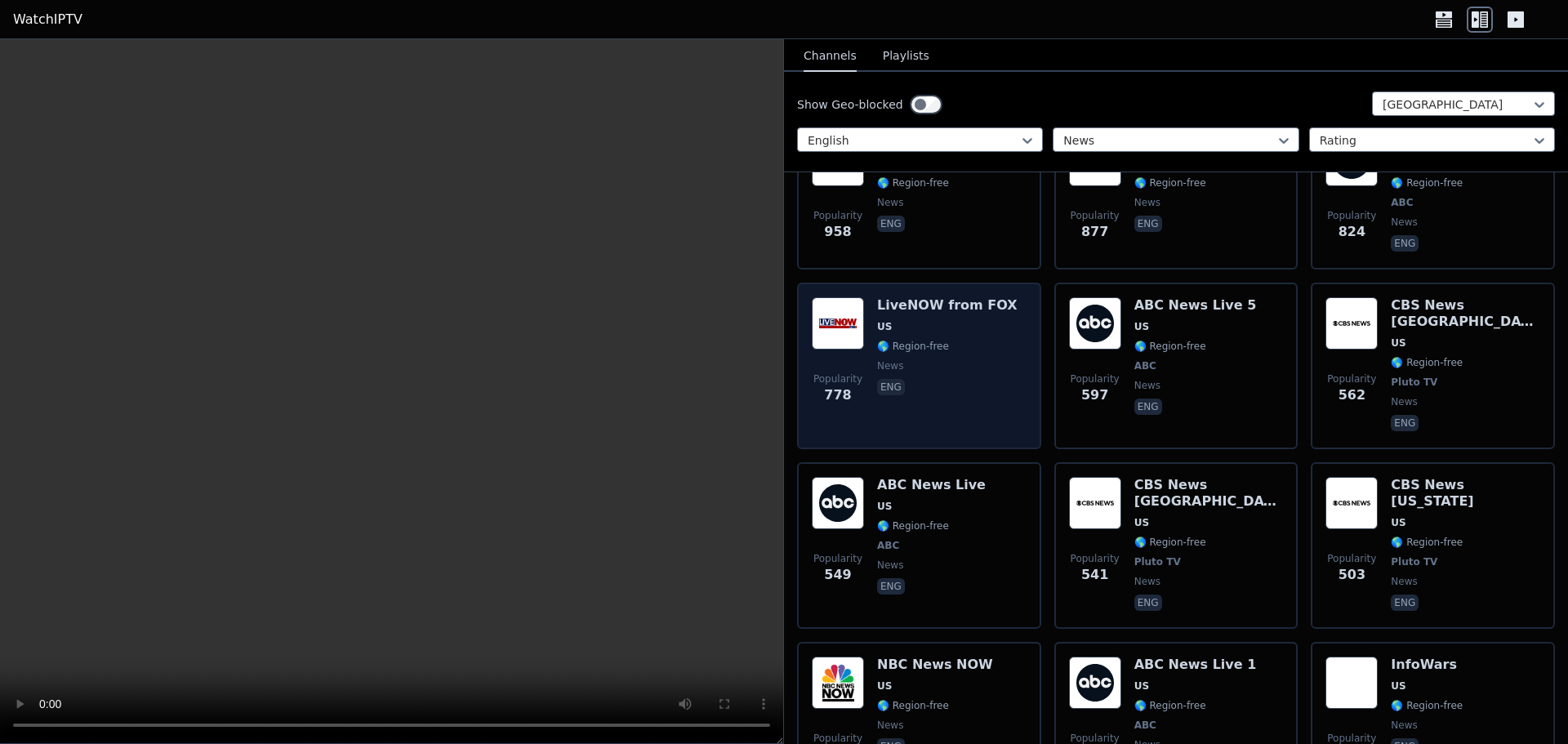
click at [984, 360] on div "LiveNOW from FOX US 🌎 Region-free news eng" at bounding box center [948, 366] width 141 height 137
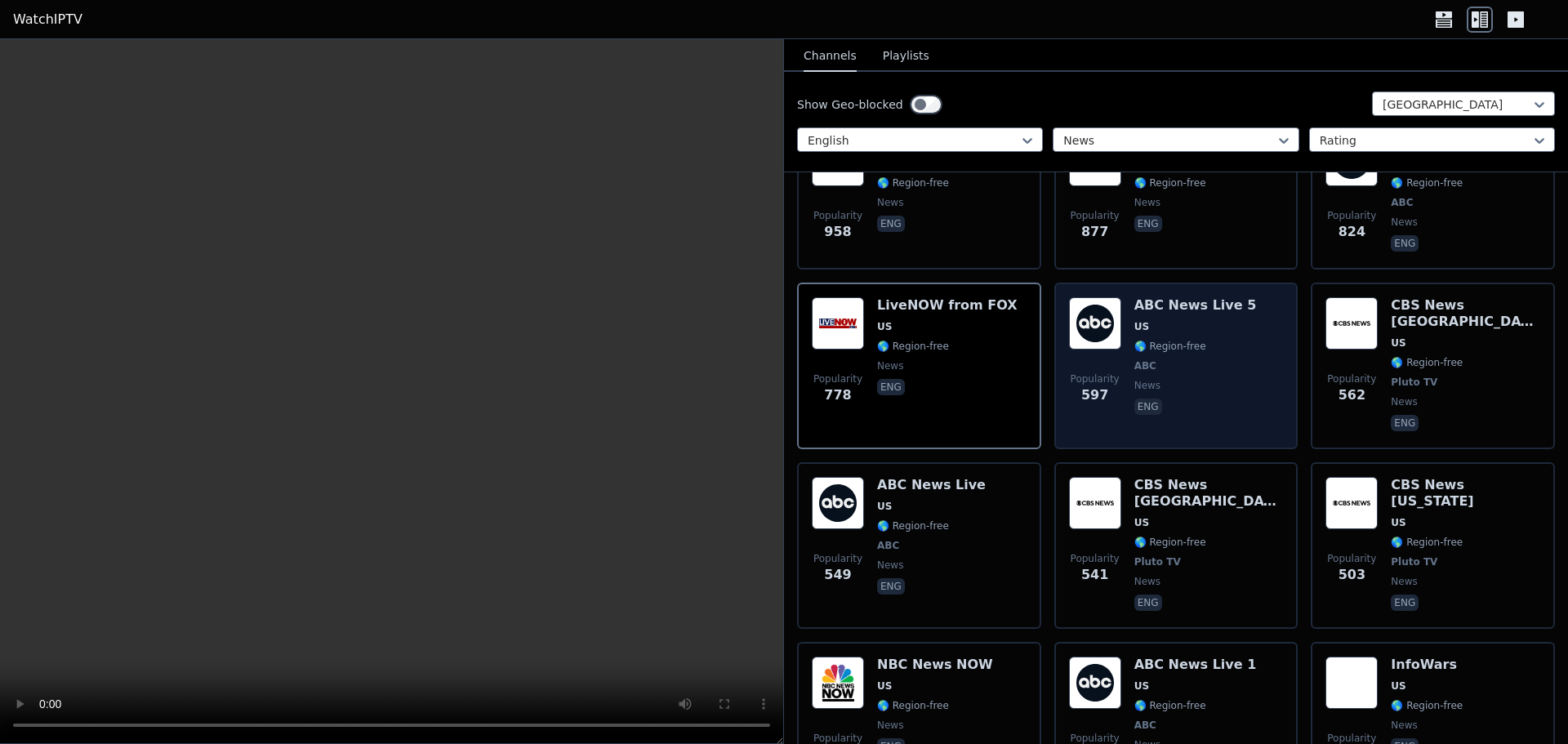
click at [1175, 340] on span "🌎 Region-free" at bounding box center [1171, 346] width 72 height 13
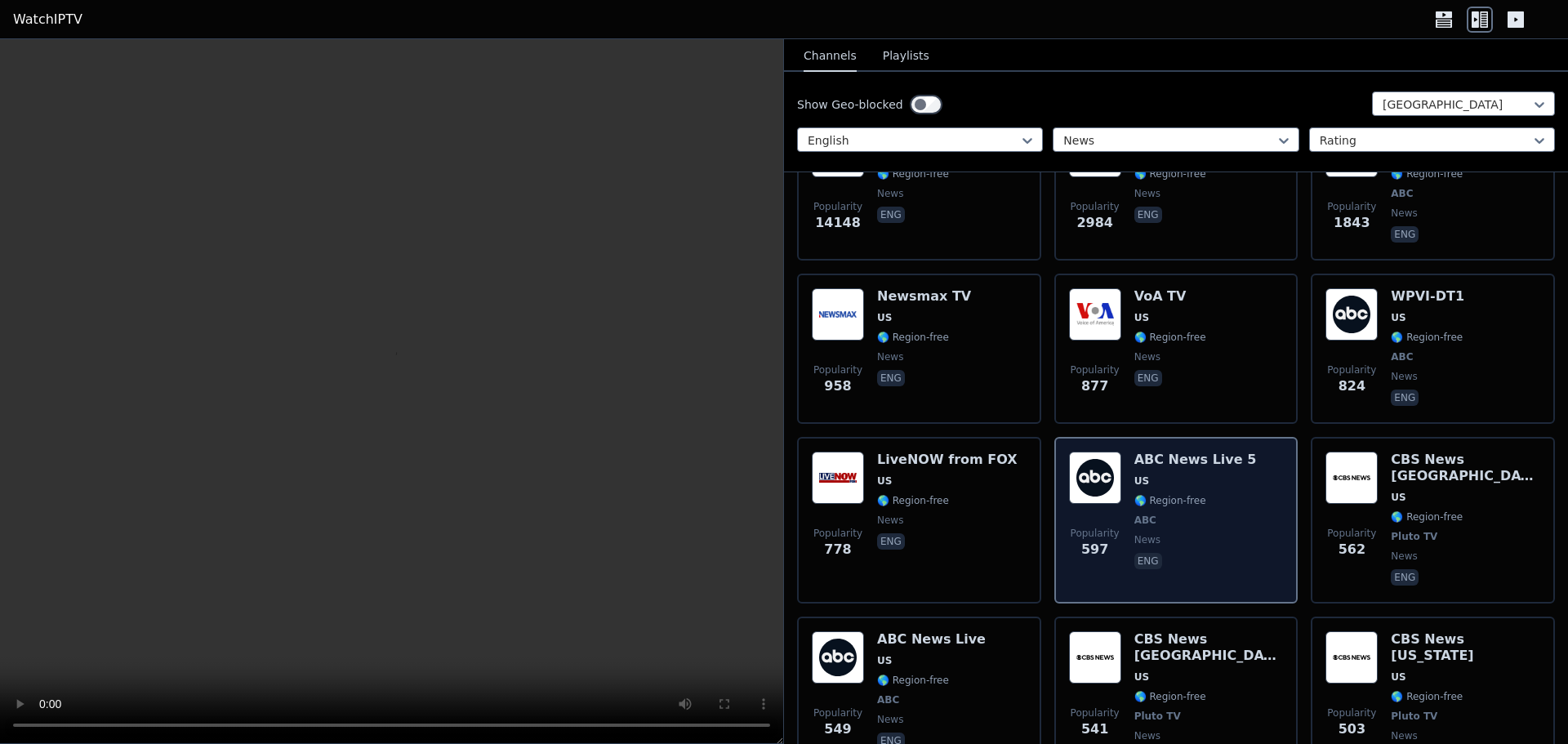
scroll to position [245, 0]
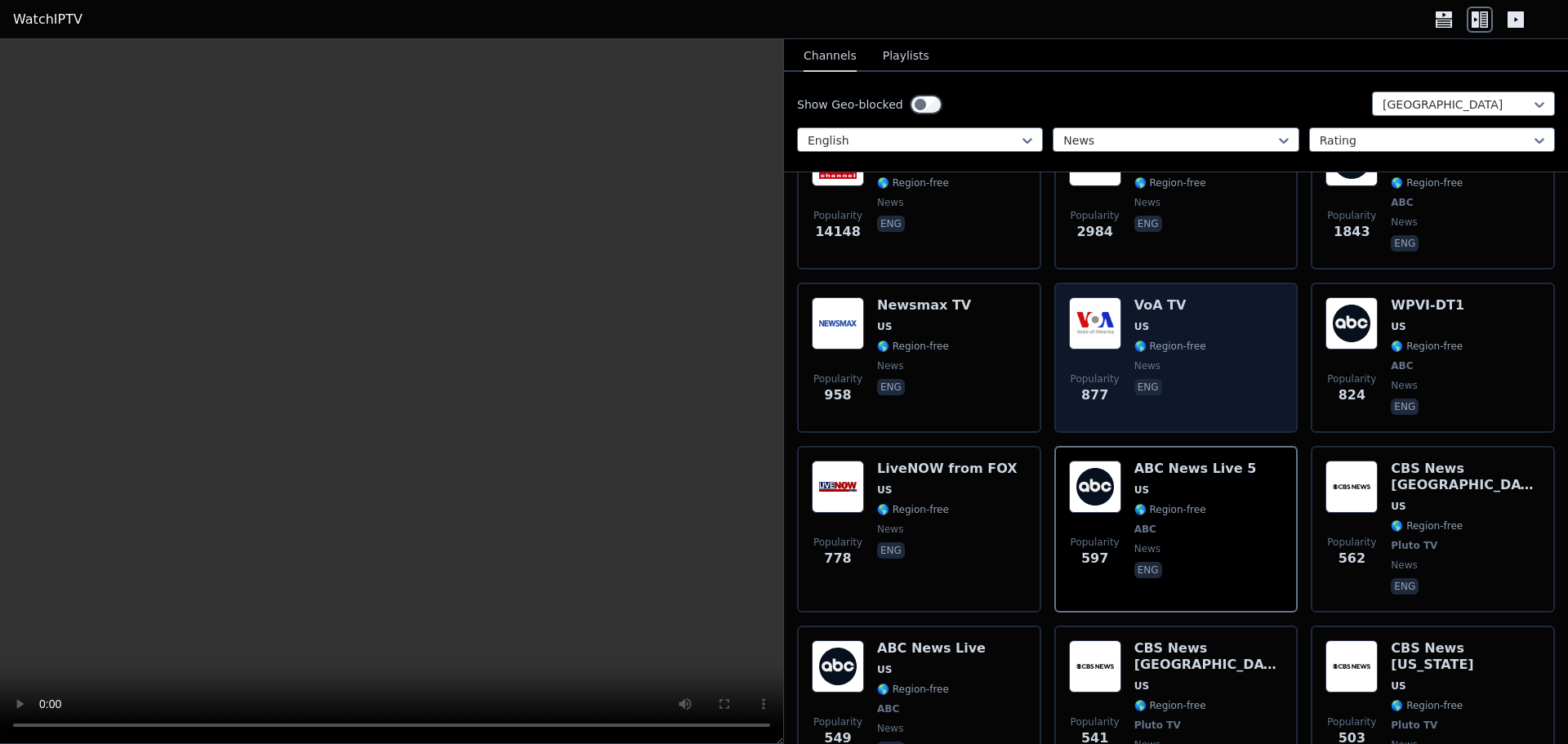
click at [1187, 340] on span "🌎 Region-free" at bounding box center [1171, 346] width 72 height 13
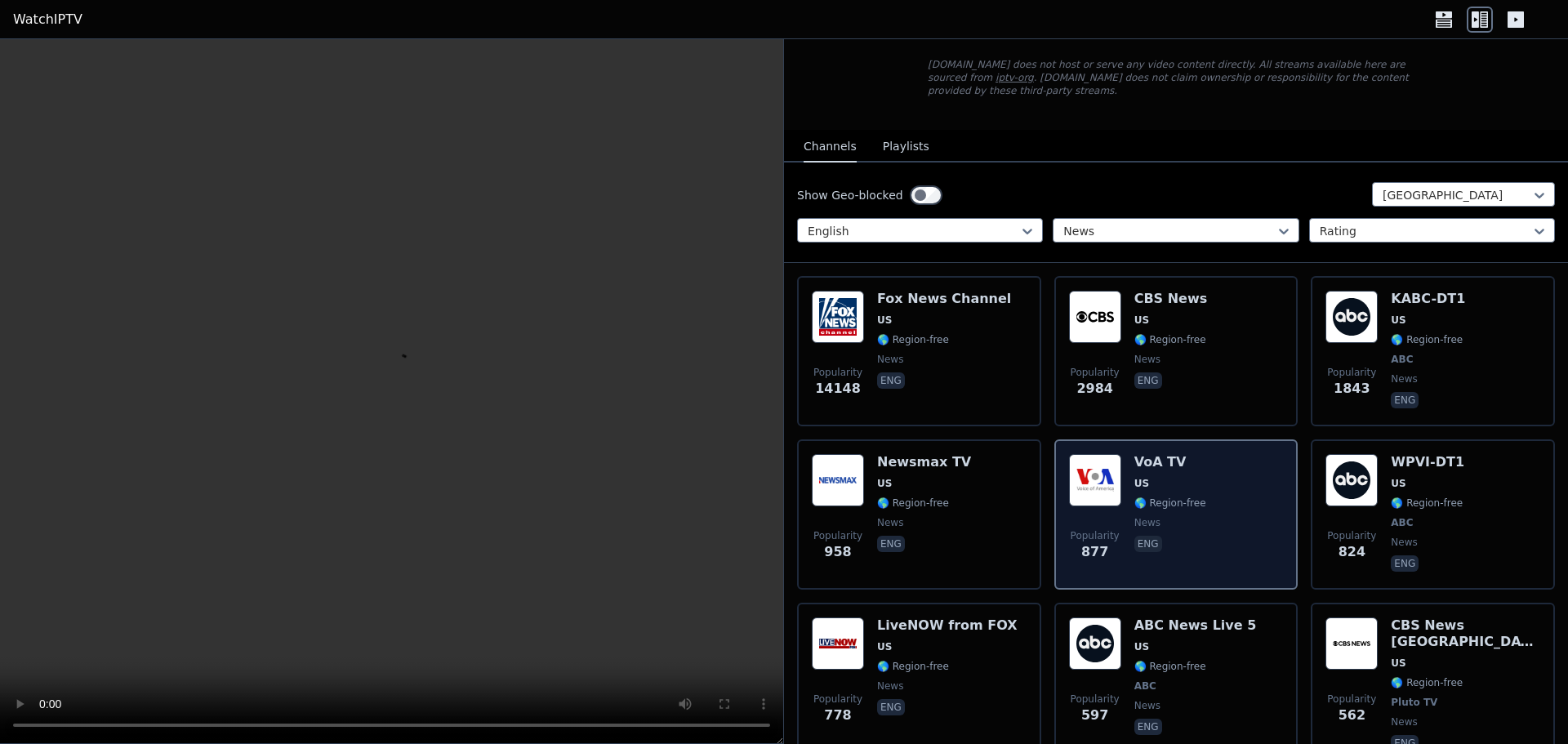
scroll to position [0, 0]
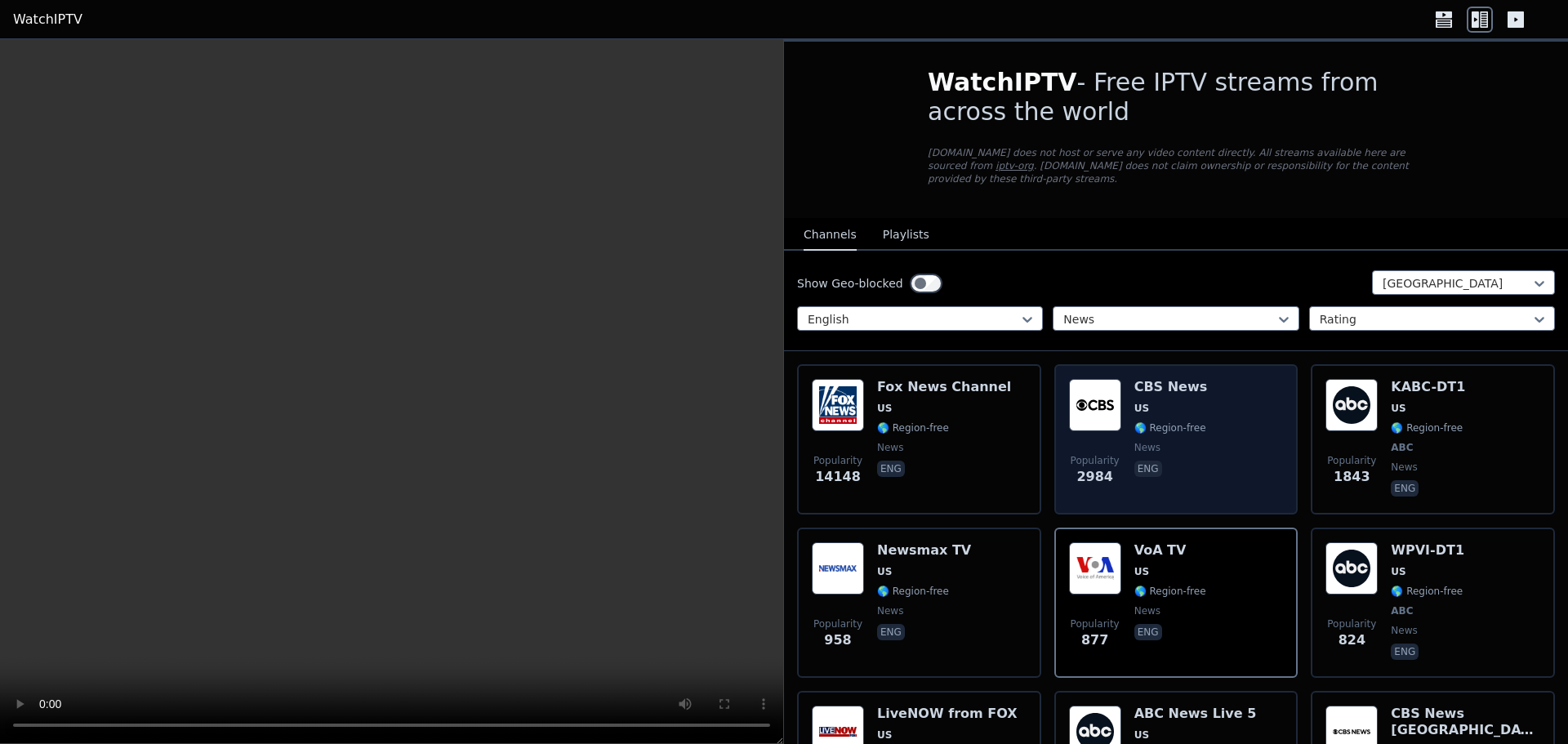
click at [1195, 416] on div "Popularity 2984 CBS News US 🌎 Region-free news eng" at bounding box center [1177, 438] width 215 height 121
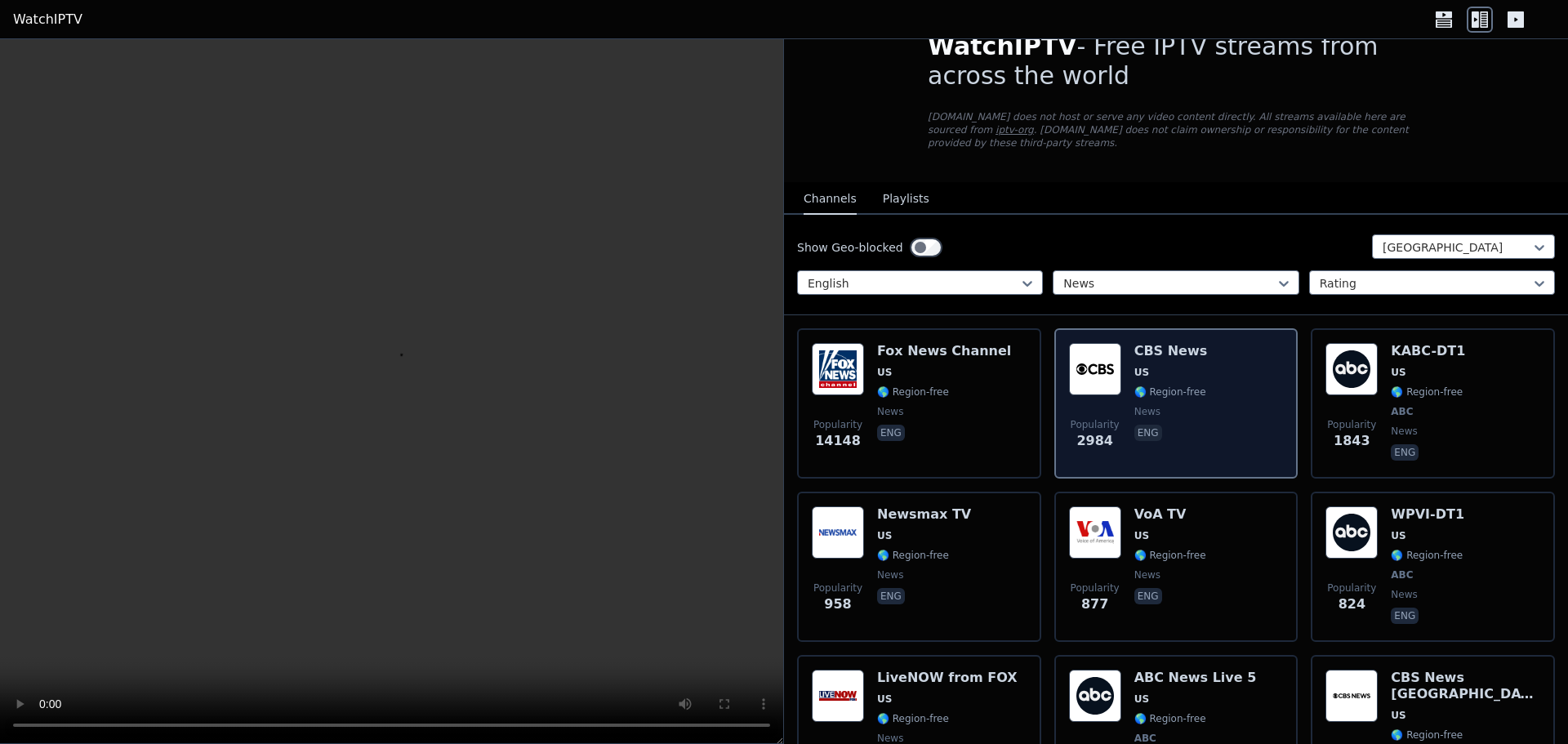
scroll to position [82, 0]
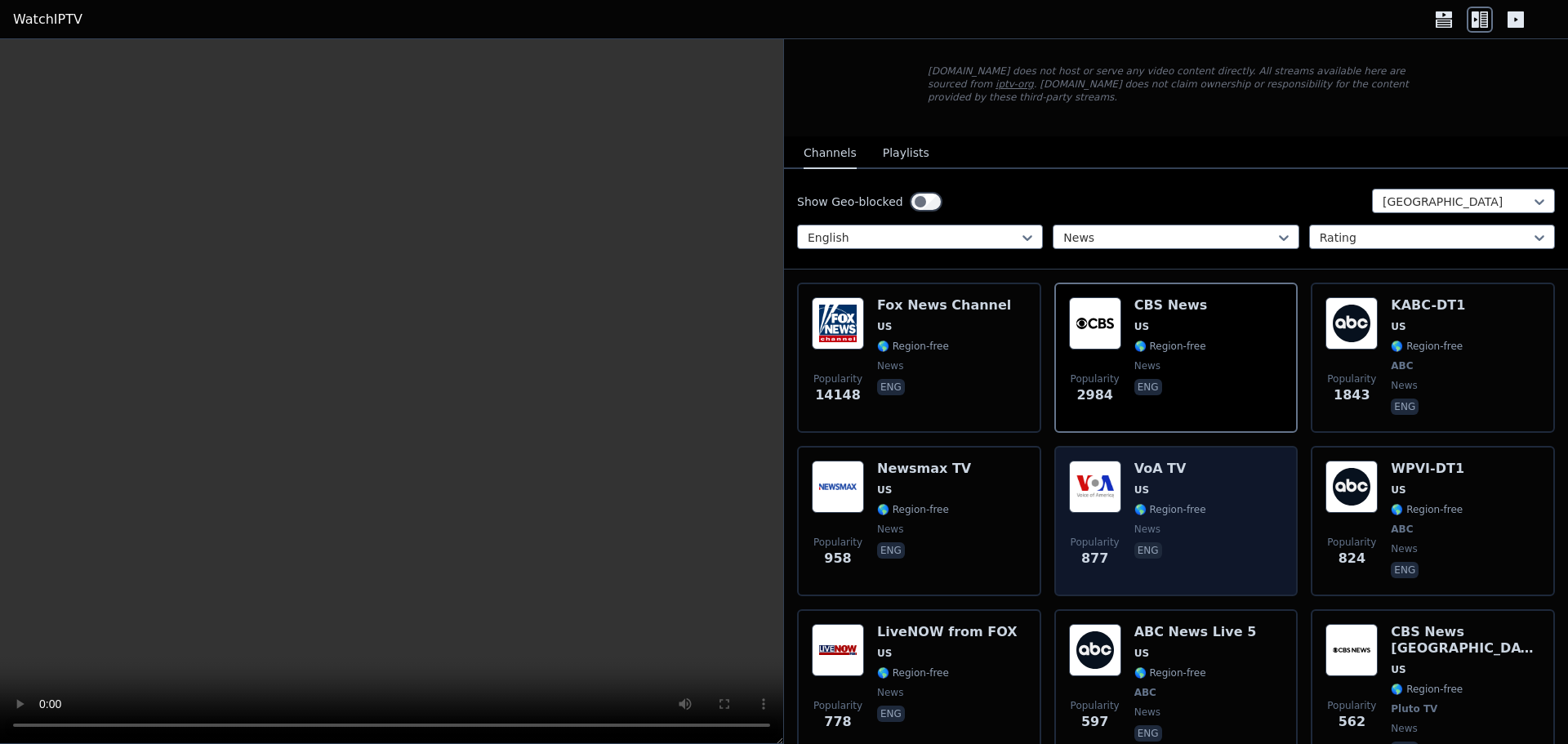
click at [1211, 490] on div "Popularity 877 VoA TV US 🌎 Region-free news eng" at bounding box center [1177, 520] width 215 height 121
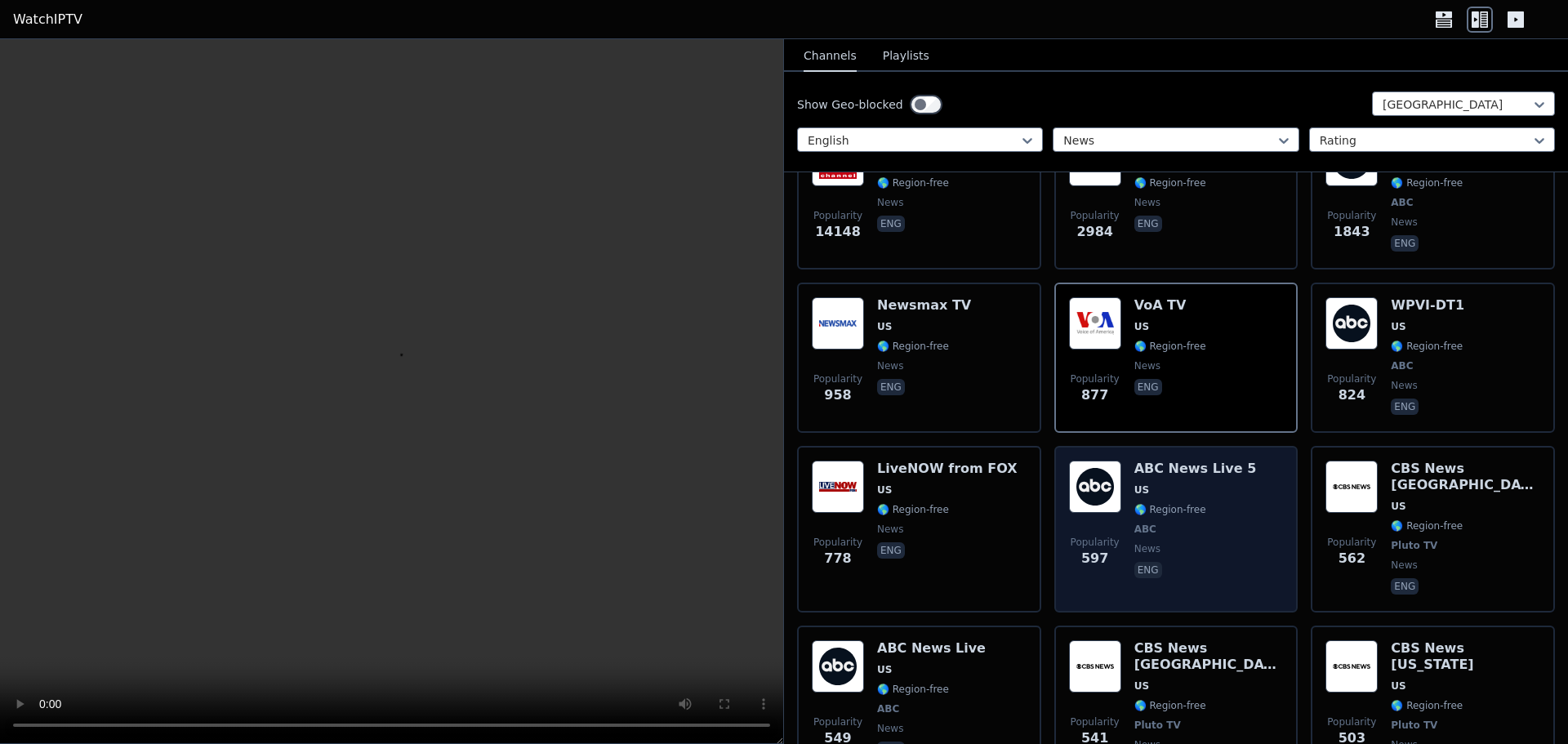
scroll to position [327, 0]
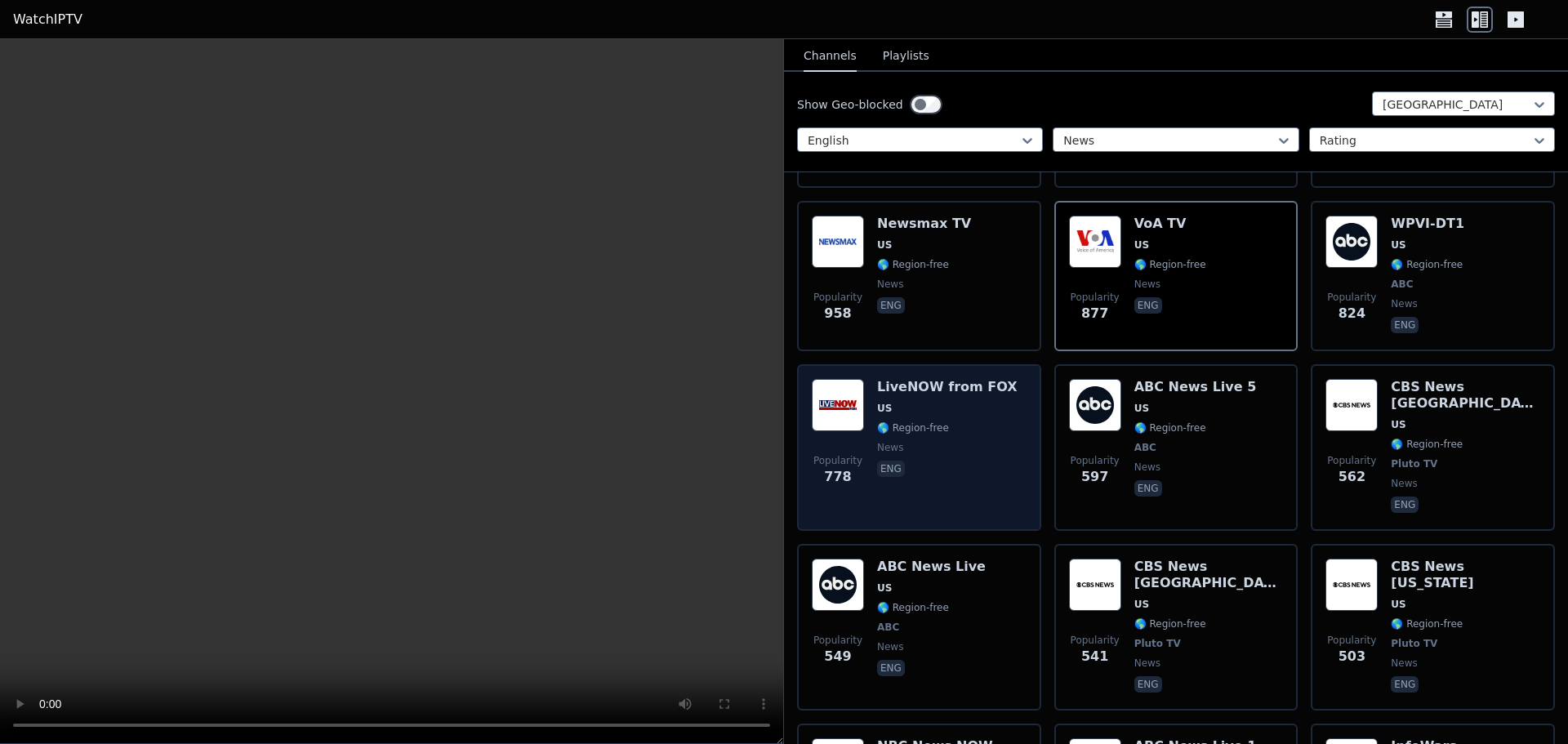
click at [962, 460] on span "eng" at bounding box center [948, 470] width 141 height 19
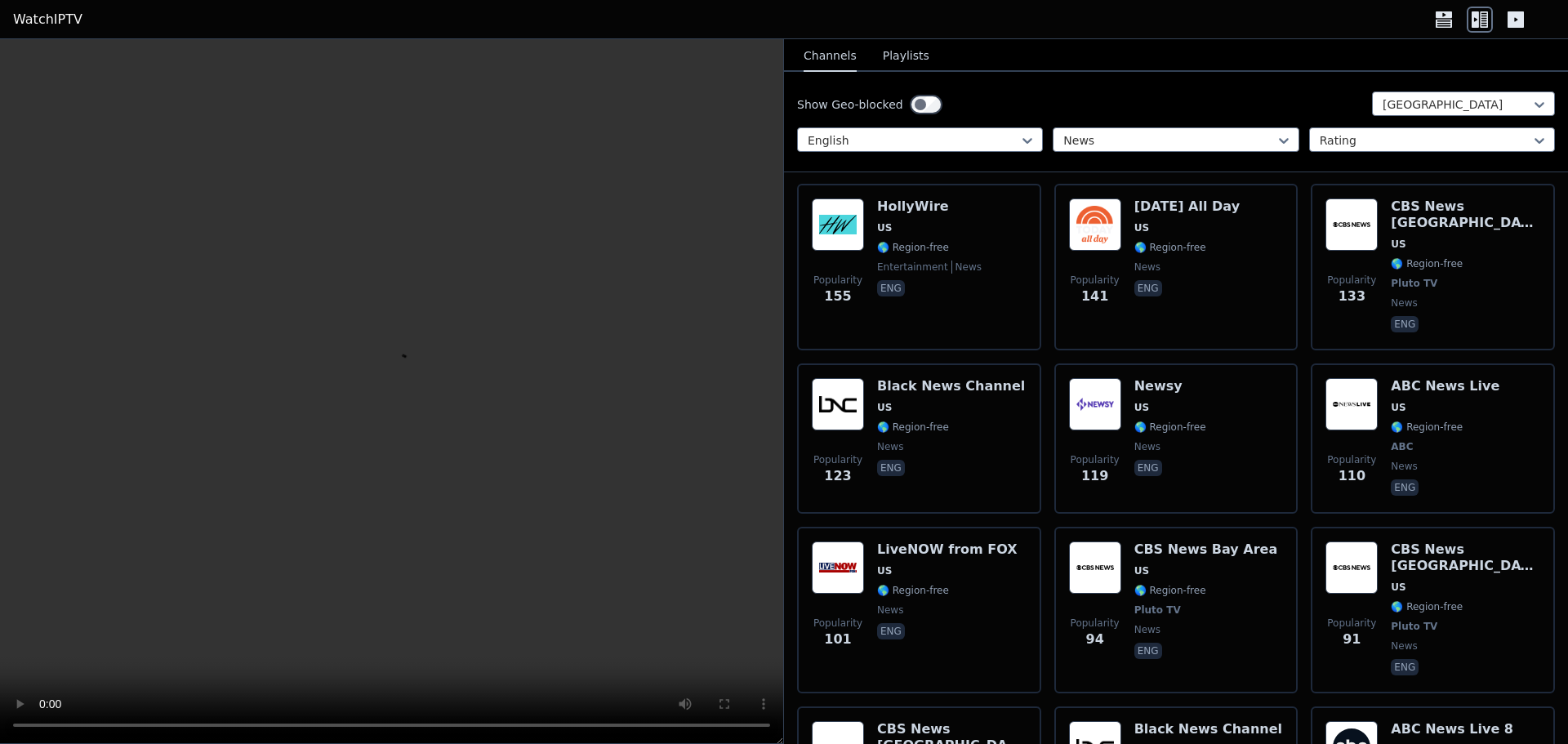
scroll to position [1225, 0]
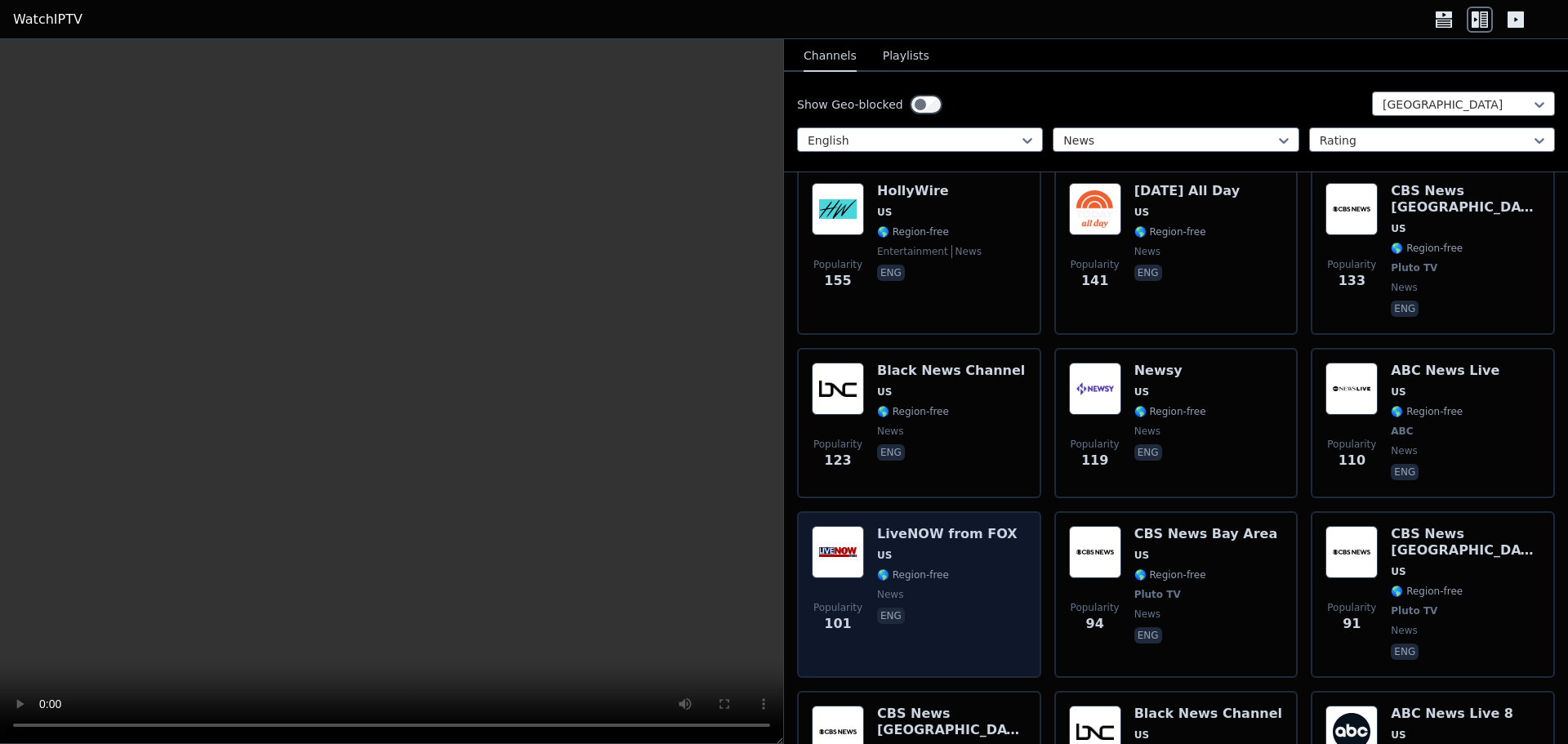
click at [973, 568] on span "🌎 Region-free" at bounding box center [948, 574] width 141 height 13
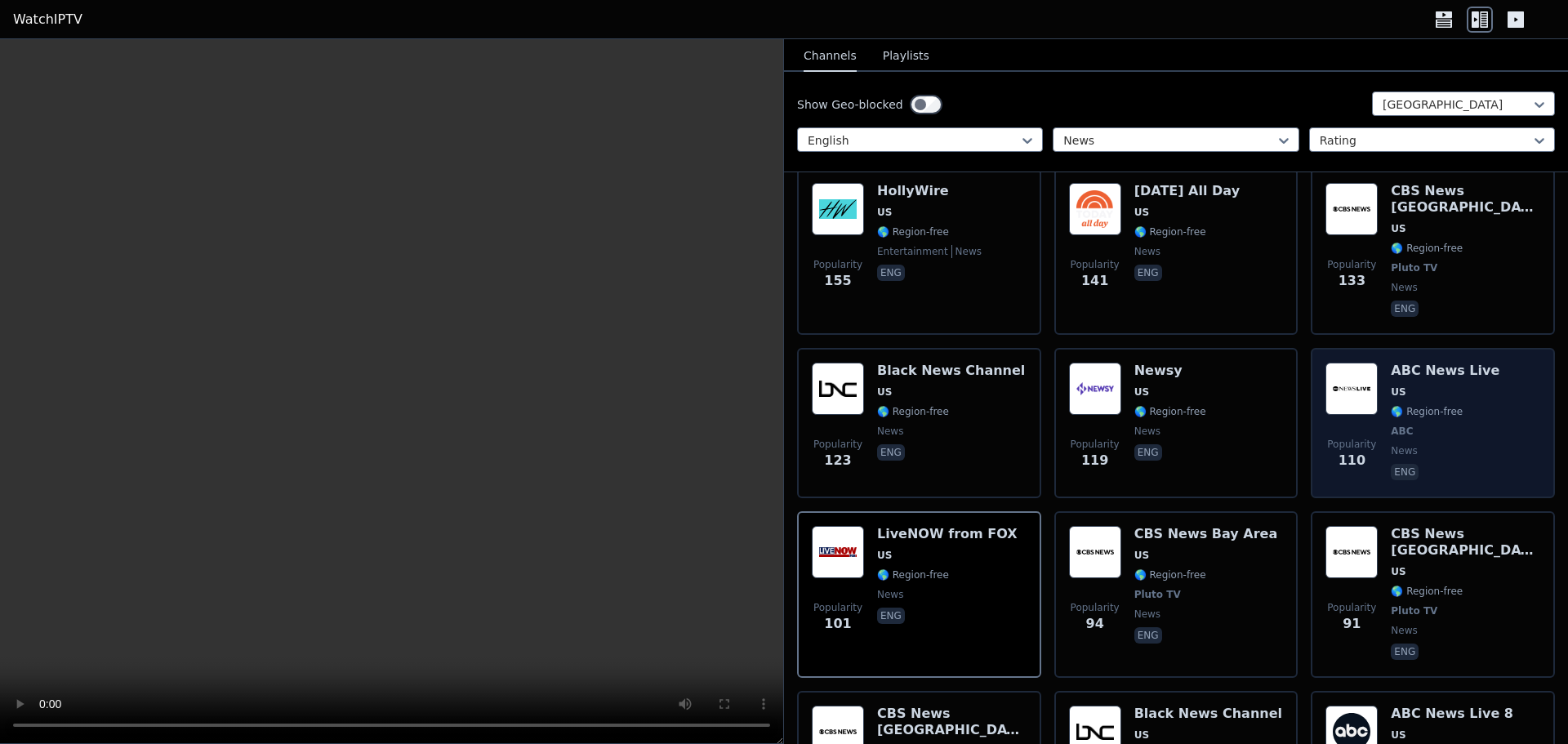
click at [1428, 363] on div "ABC News Live US 🌎 Region-free ABC news eng" at bounding box center [1445, 423] width 108 height 121
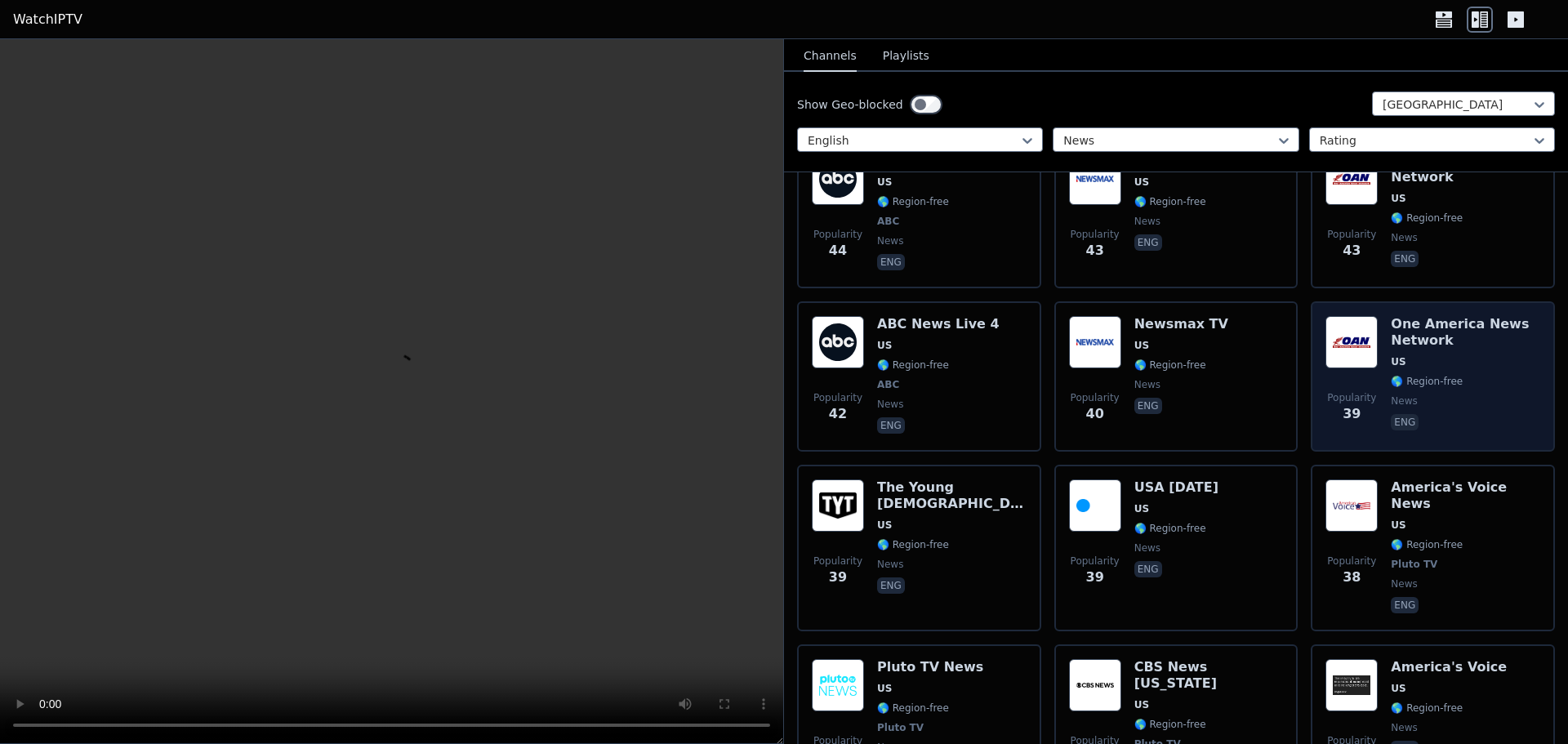
scroll to position [2205, 0]
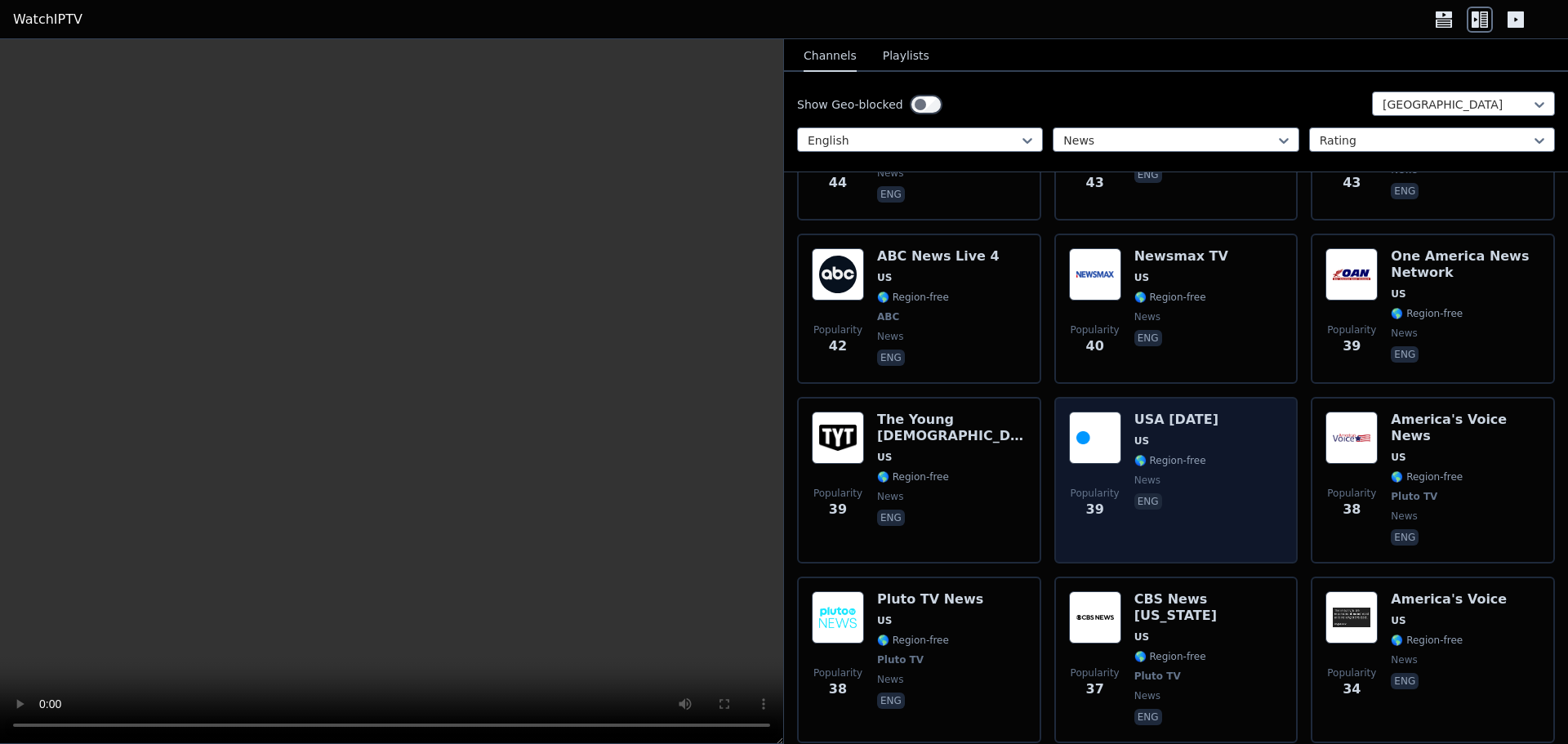
click at [1265, 411] on div "Popularity 39 USA [DATE] [GEOGRAPHIC_DATA] 🌎 Region-free news eng" at bounding box center [1177, 480] width 215 height 137
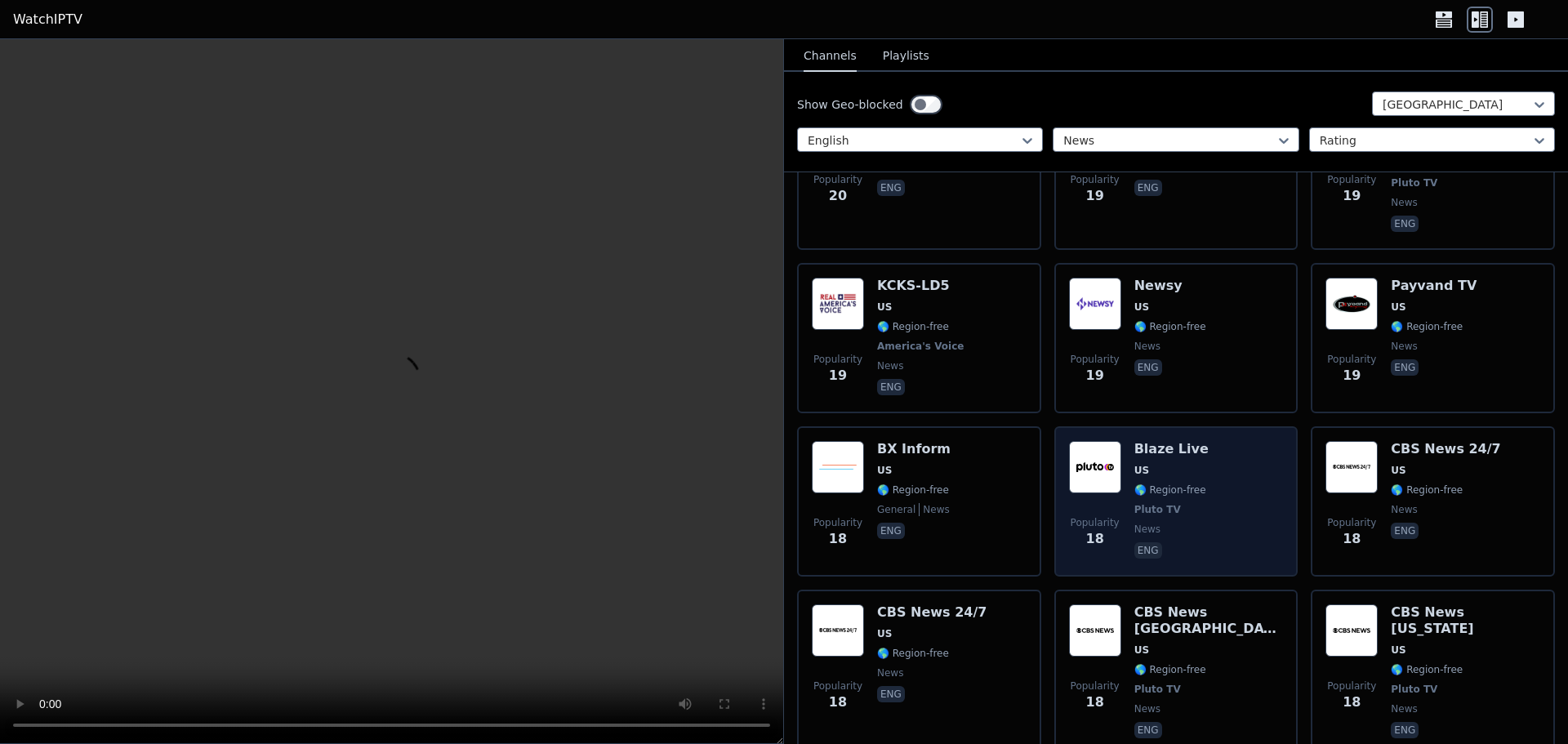
scroll to position [3919, 0]
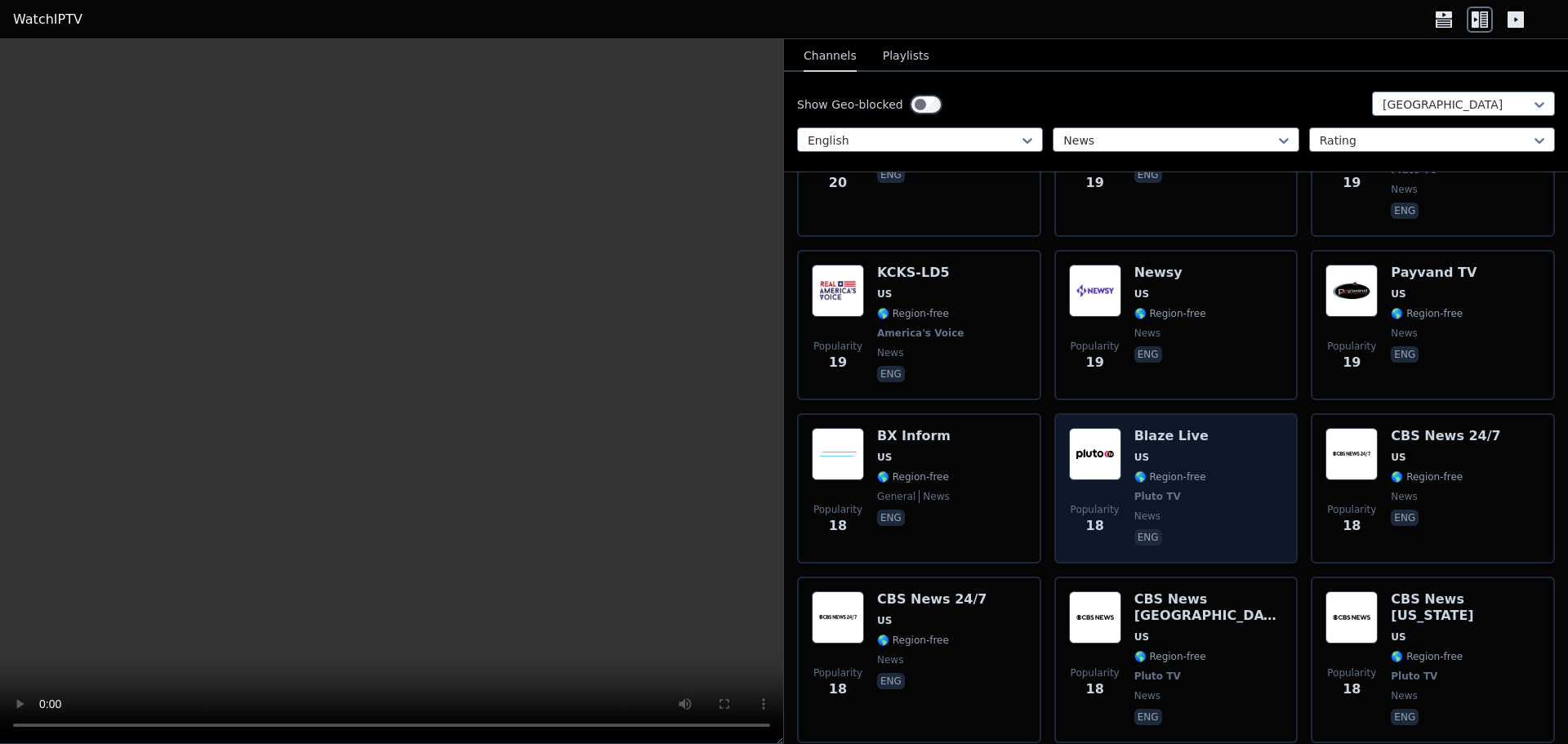
click at [1220, 428] on div "Popularity 18 Blaze Live US 🌎 Region-free Pluto TV news eng" at bounding box center [1177, 488] width 215 height 121
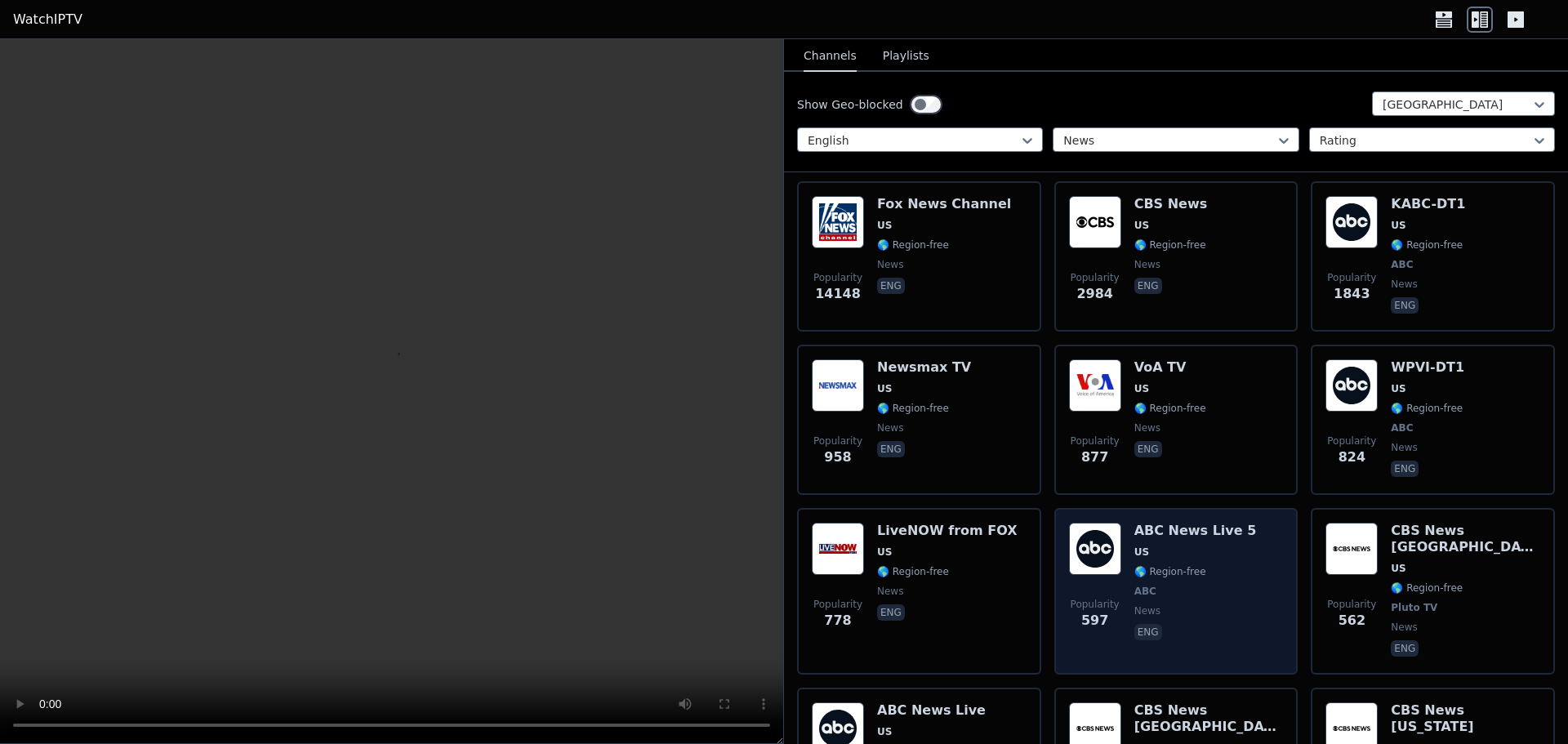
scroll to position [0, 0]
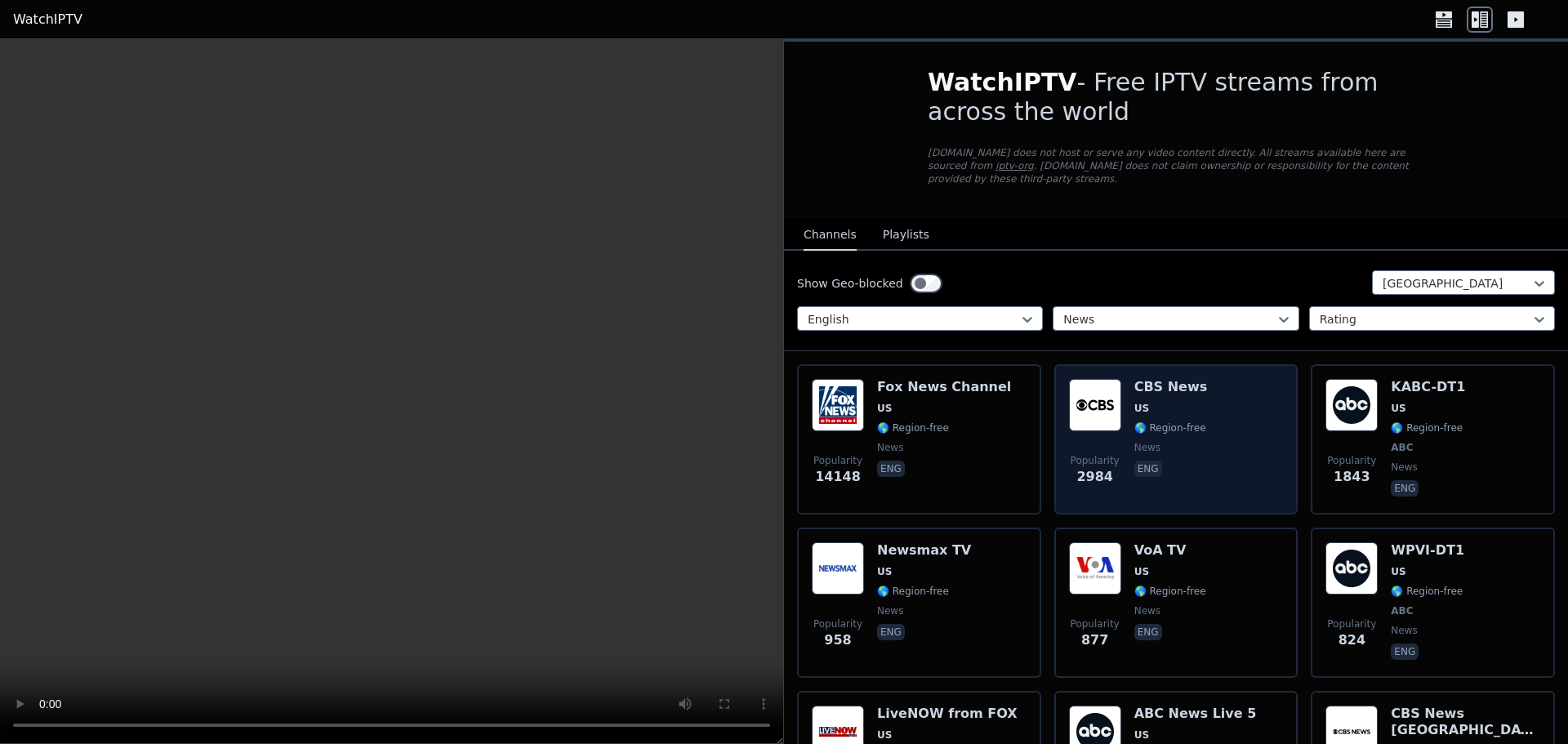
click at [1171, 427] on div "CBS News US 🌎 Region-free news eng" at bounding box center [1171, 438] width 73 height 121
